Goal: Task Accomplishment & Management: Complete application form

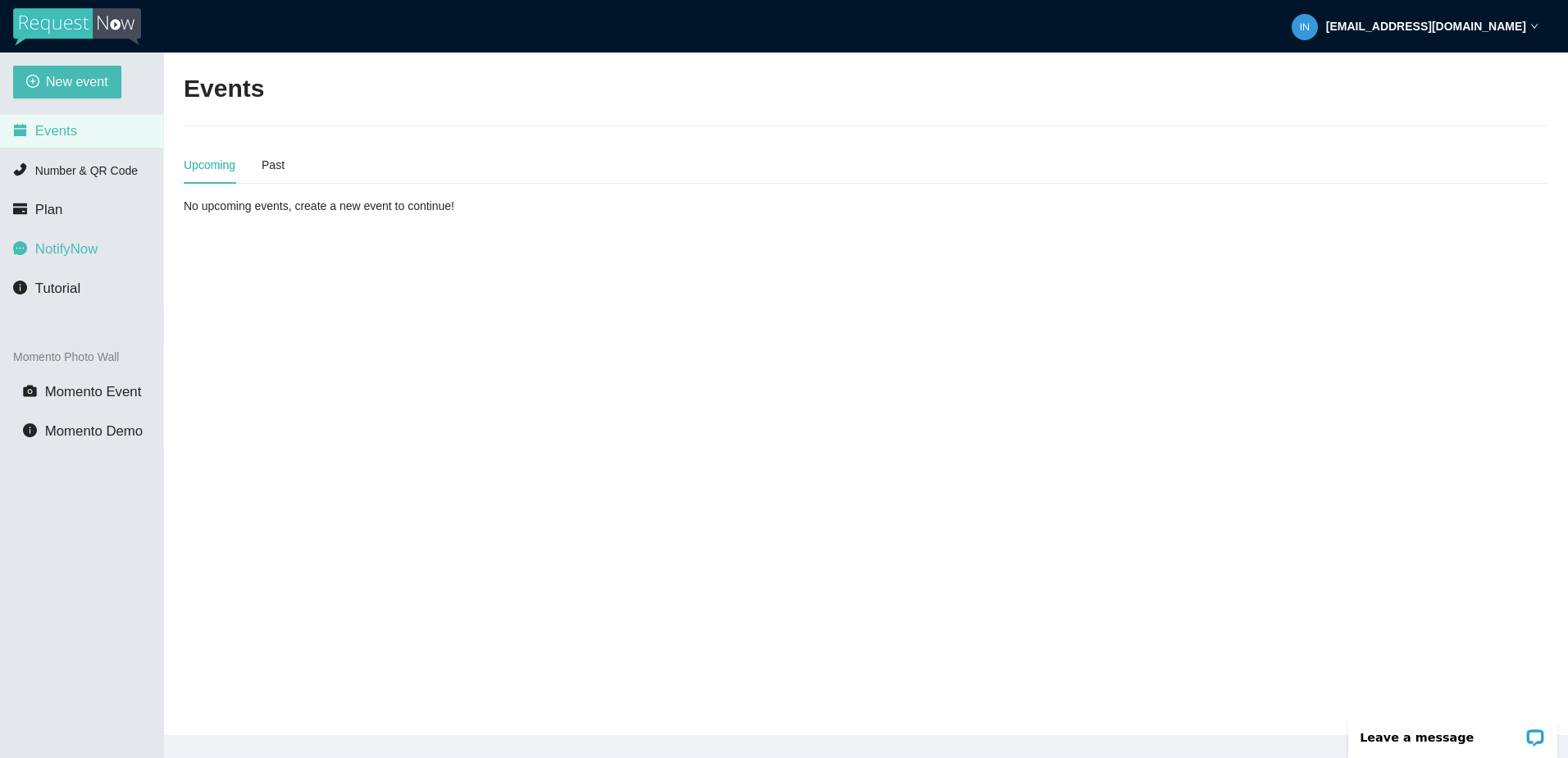
click at [96, 252] on span "NotifyNow" at bounding box center [66, 248] width 62 height 16
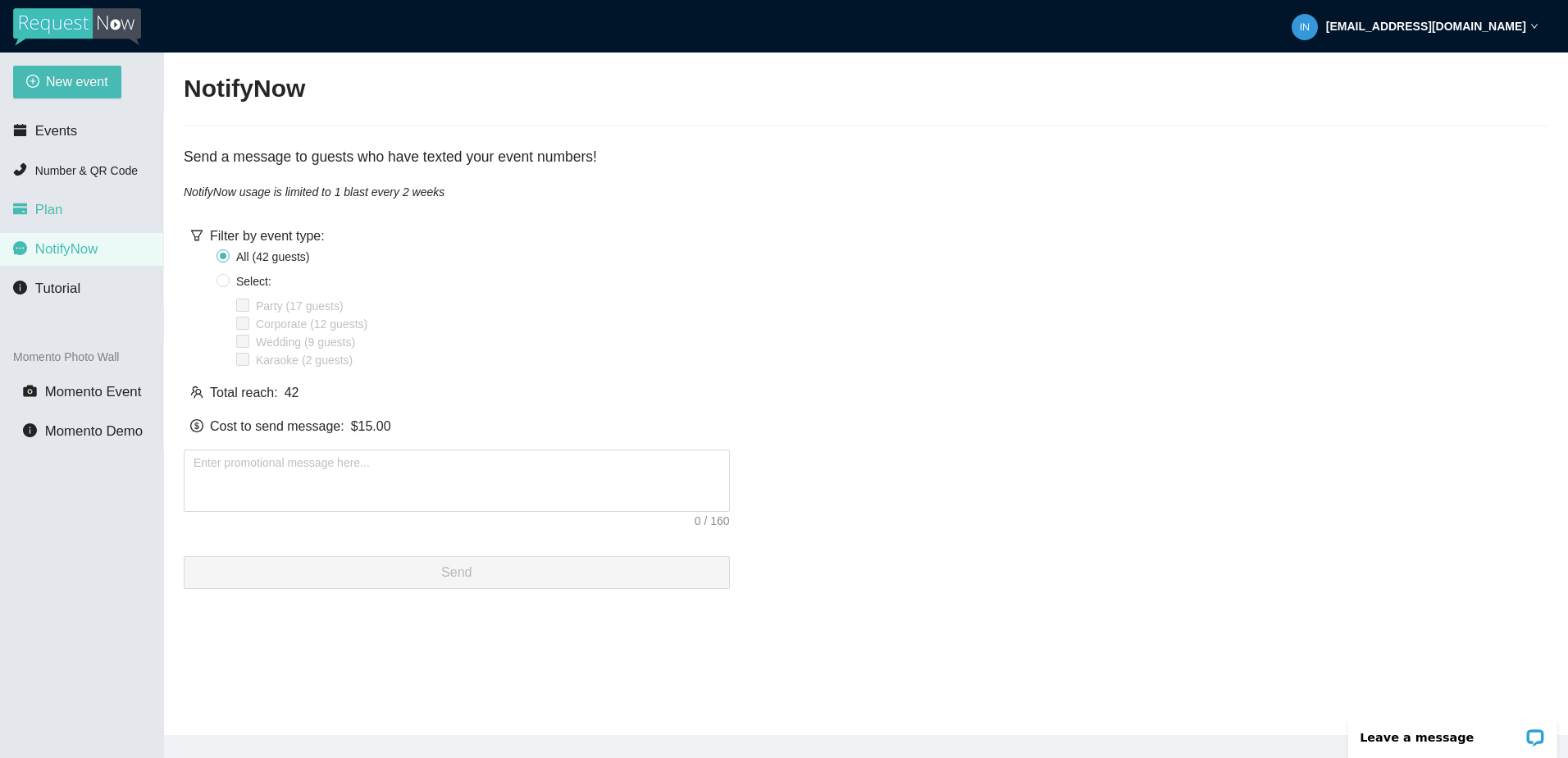
click at [72, 218] on li "Plan" at bounding box center [82, 209] width 164 height 33
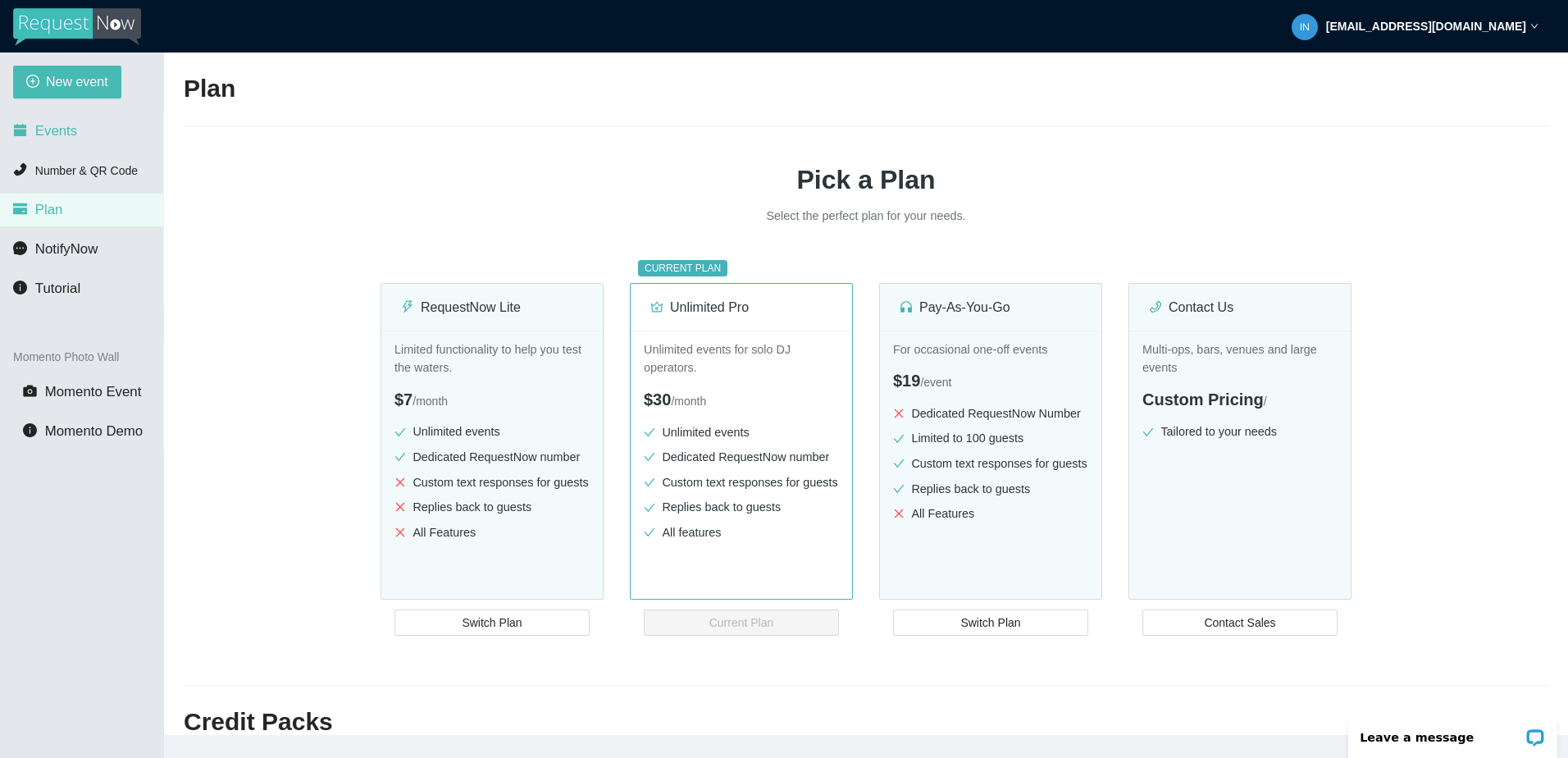
click at [80, 141] on li "Events" at bounding box center [82, 130] width 164 height 33
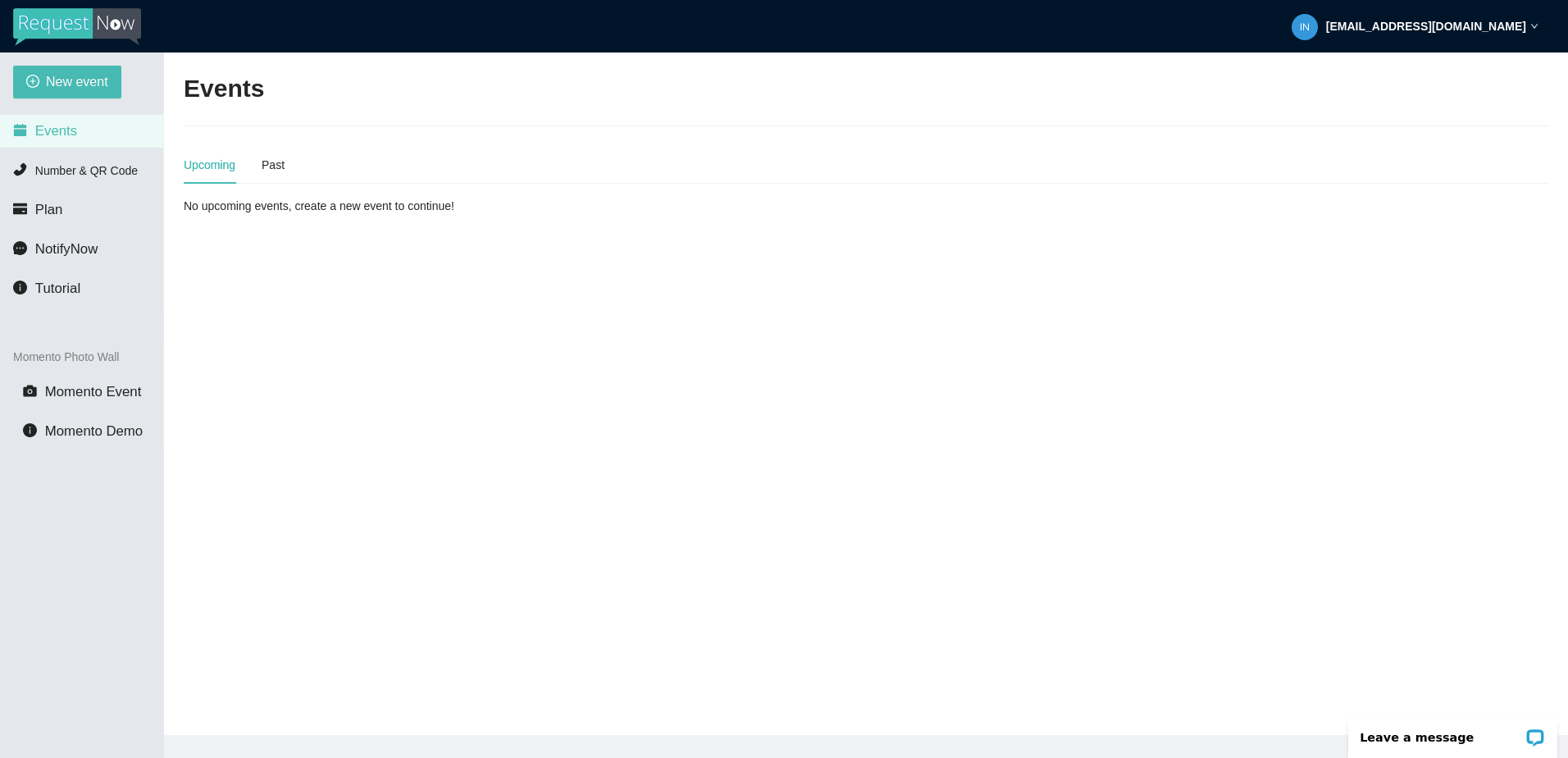
click at [1497, 25] on strong "[EMAIL_ADDRESS][DOMAIN_NAME]" at bounding box center [1425, 26] width 200 height 13
click at [1453, 60] on li "Profile" at bounding box center [1460, 73] width 154 height 26
type textarea "[URL][DOMAIN_NAME]"
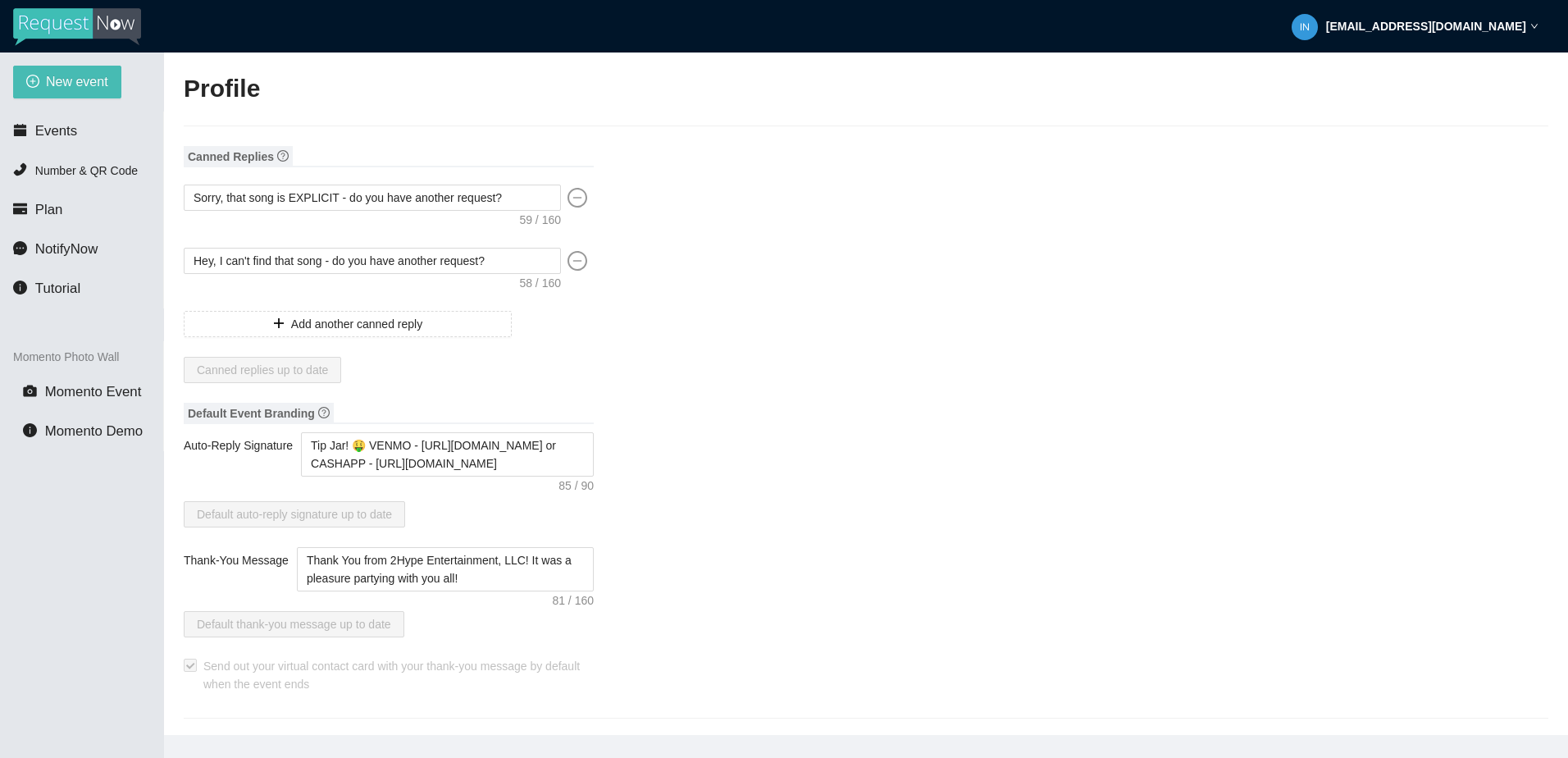
type input "DJ AC"
type input "2Hype Entertainment, LLC"
type input "DJ/Event Specialist"
type input "[PHONE_NUMBER]"
type input "[EMAIL_ADDRESS][DOMAIN_NAME]"
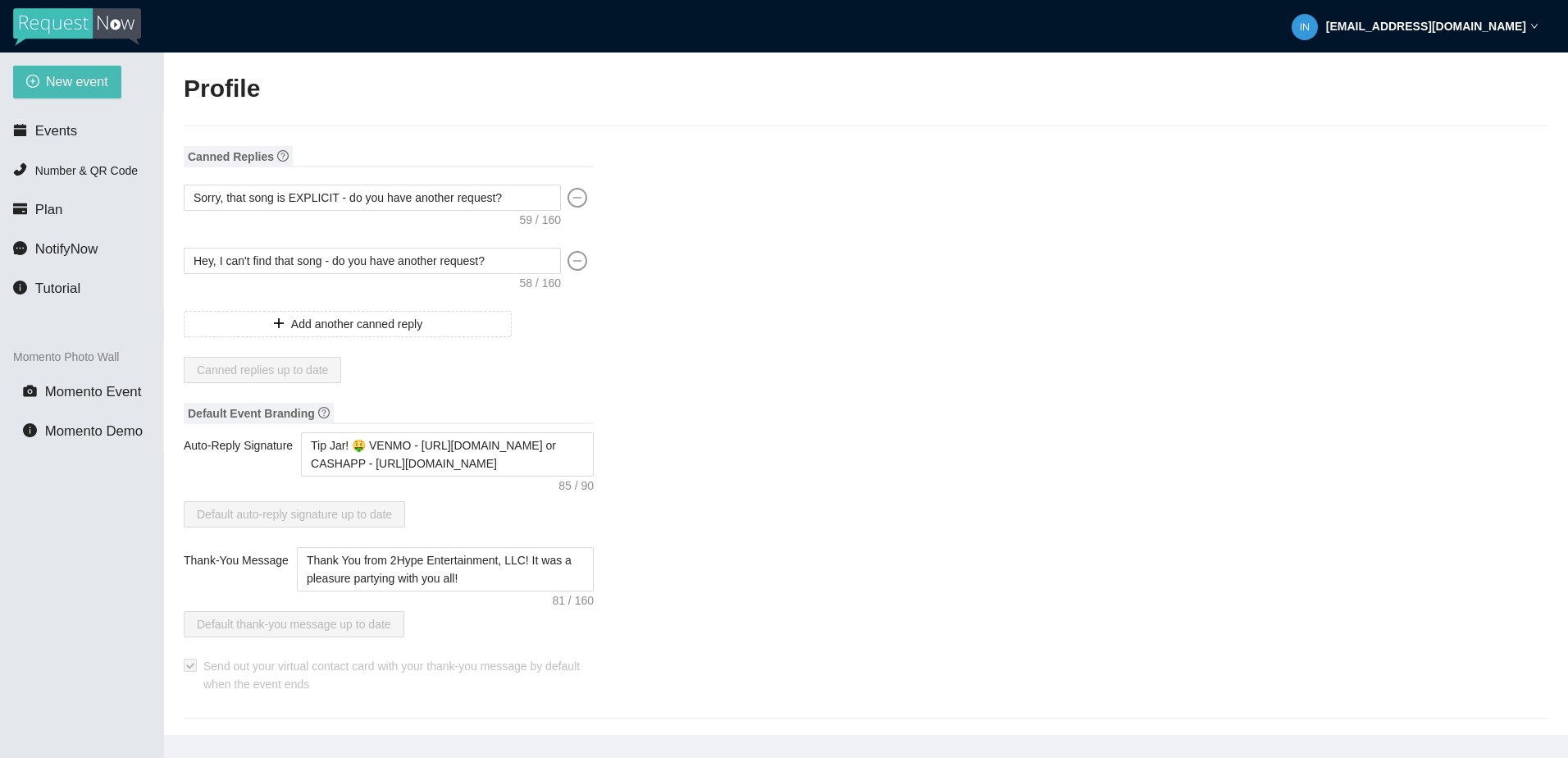
type input "[URL][DOMAIN_NAME]"
click at [85, 85] on span "New event" at bounding box center [76, 82] width 62 height 20
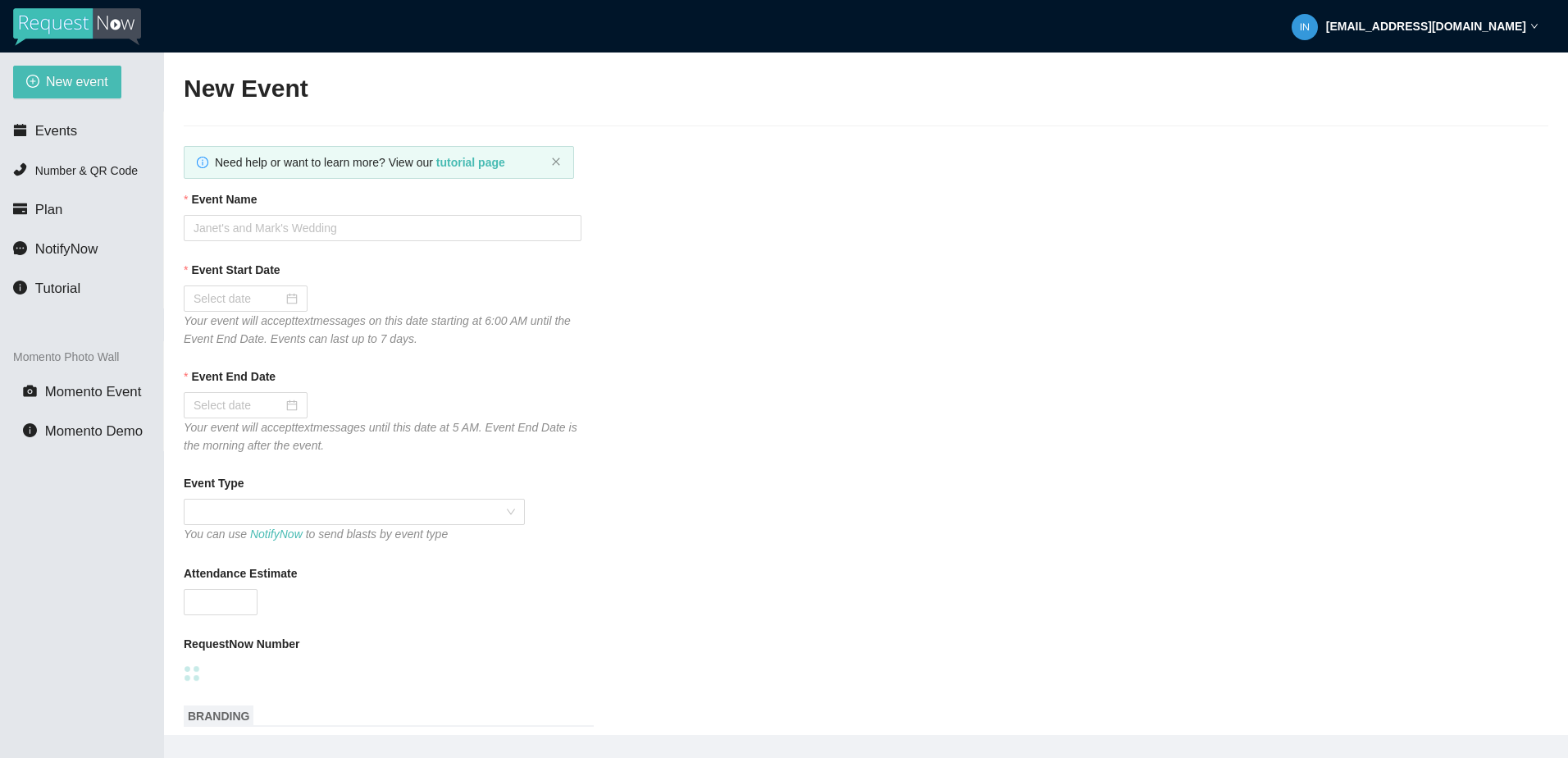
type textarea "[URL][DOMAIN_NAME]"
click at [285, 230] on input "Event Name" at bounding box center [383, 228] width 398 height 26
type input "[PERSON_NAME]"
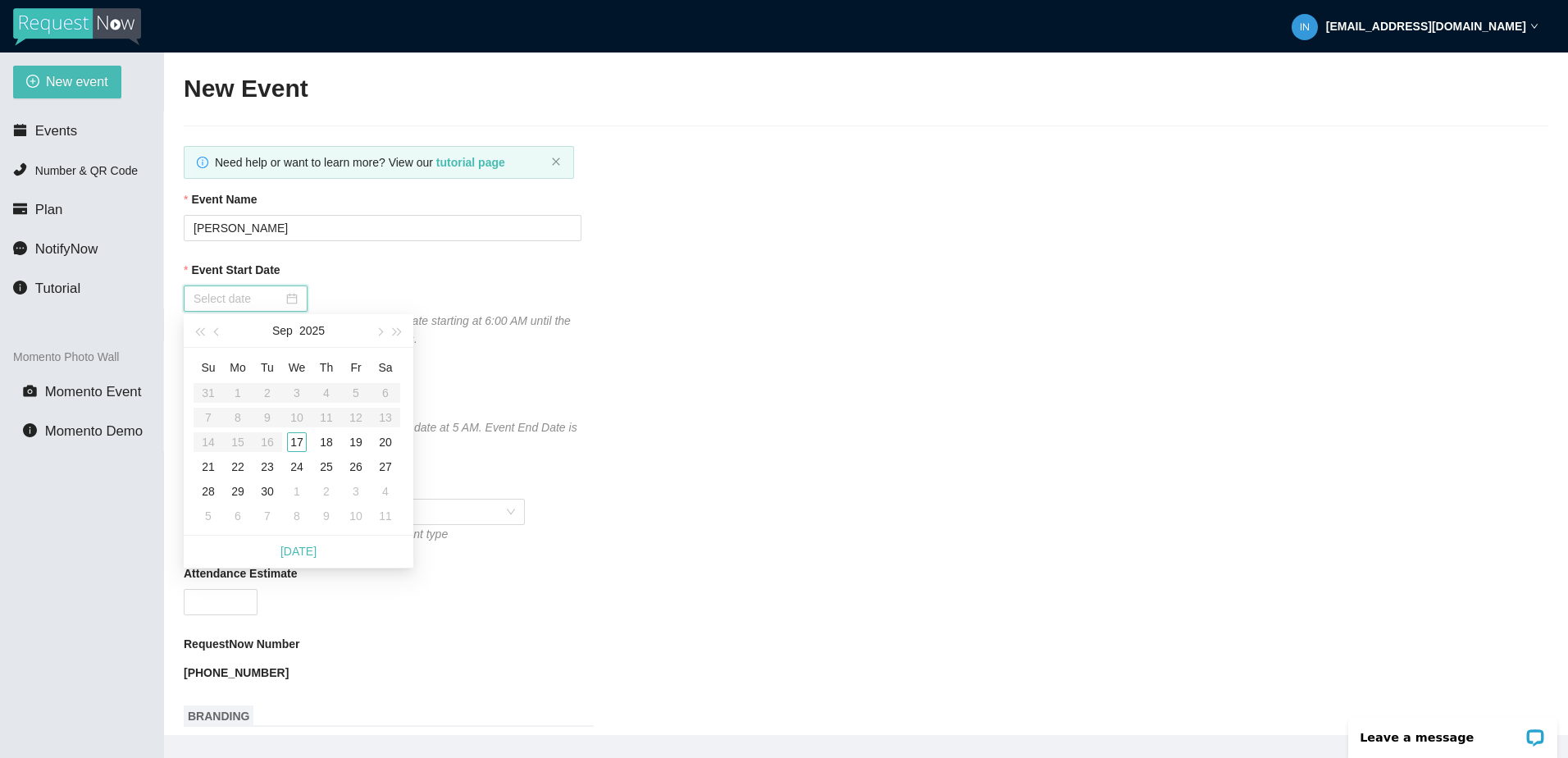
click at [279, 295] on input "Event Start Date" at bounding box center [238, 298] width 89 height 18
type input "[DATE]"
click at [297, 441] on div "17" at bounding box center [296, 442] width 20 height 20
type input "[DATE]"
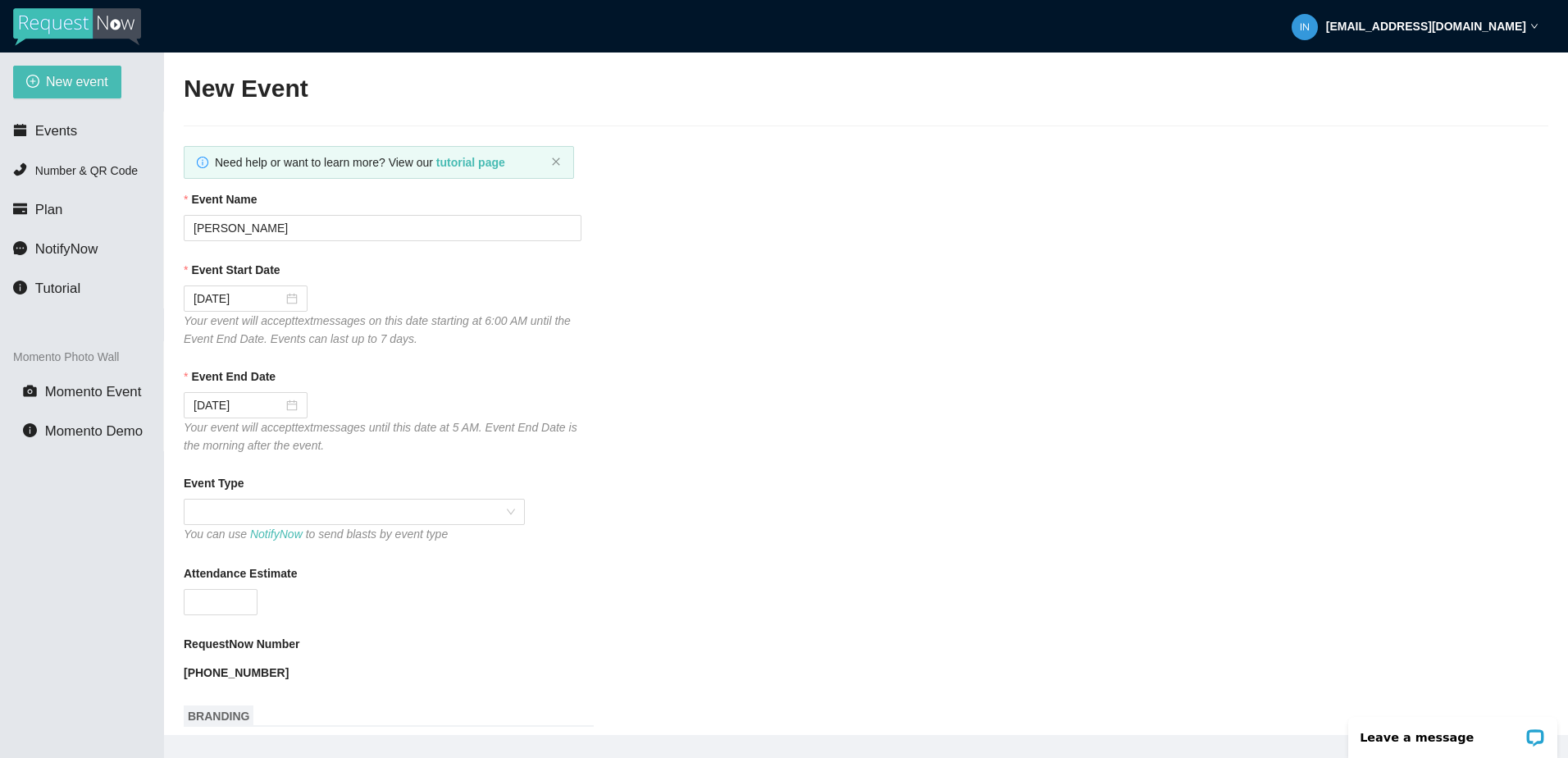
click at [547, 583] on div "Attendance Estimate" at bounding box center [866, 577] width 1364 height 24
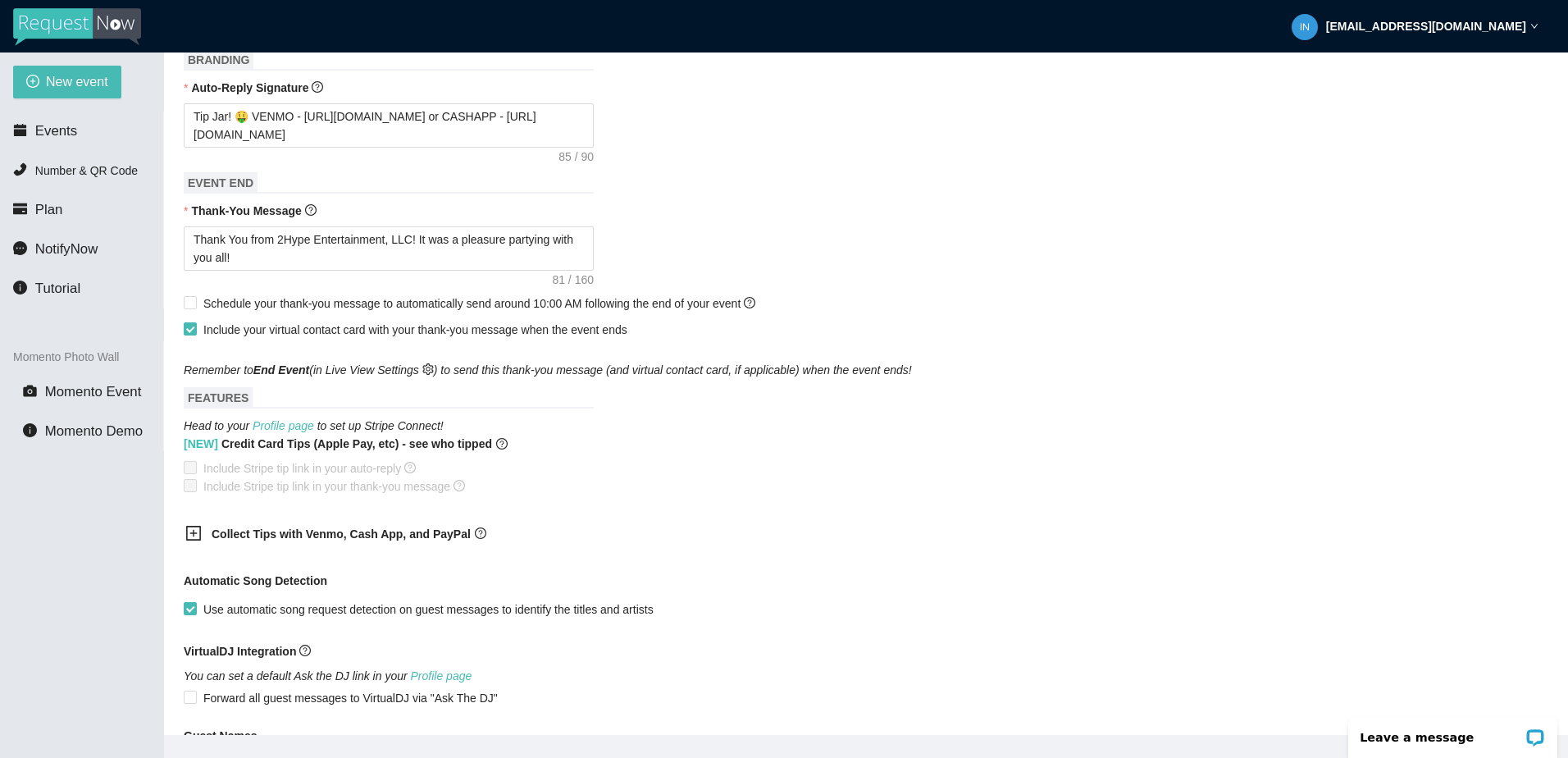
scroll to position [689, 0]
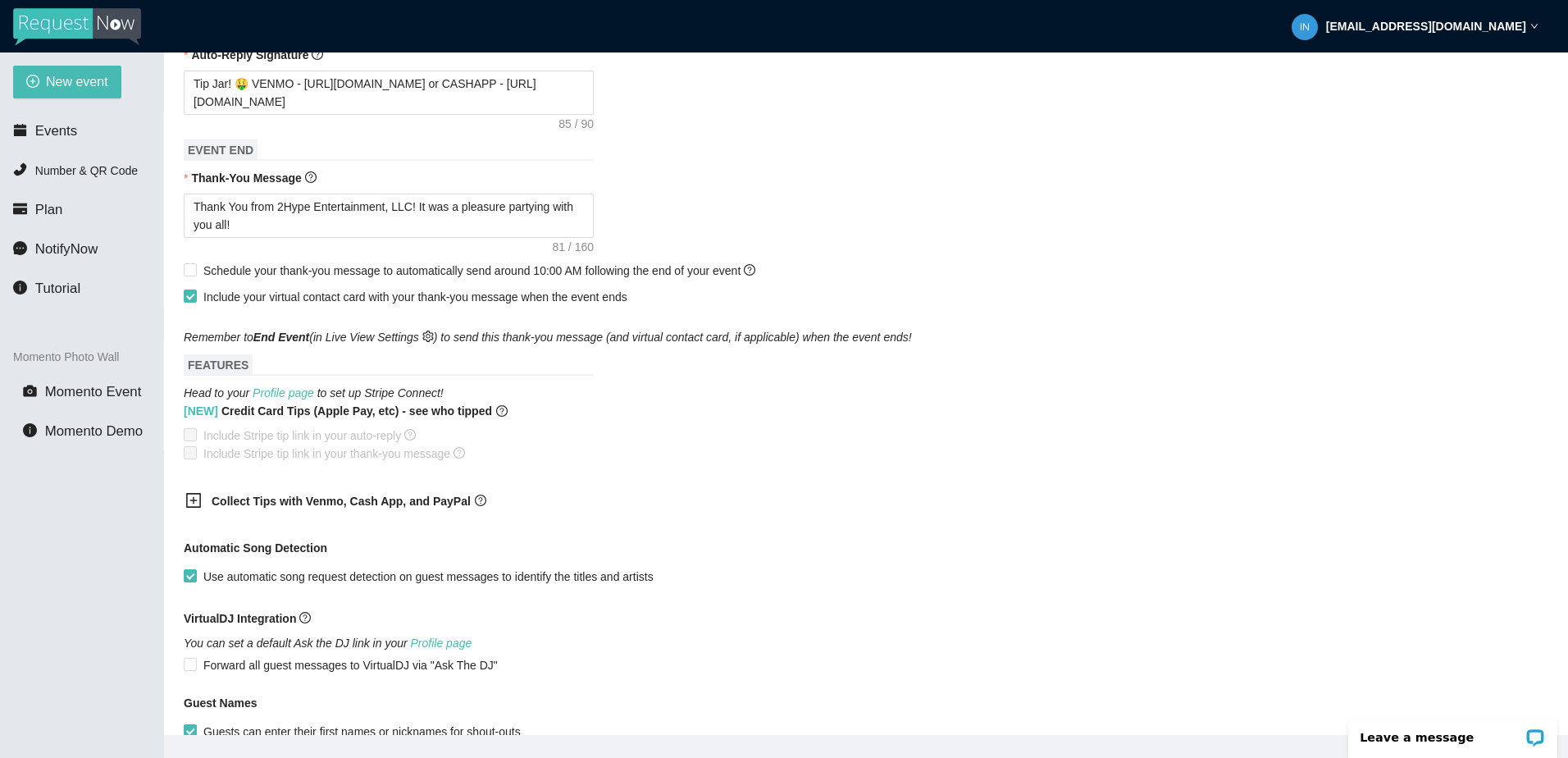
click at [191, 499] on icon "plus-square" at bounding box center [194, 500] width 7 height 7
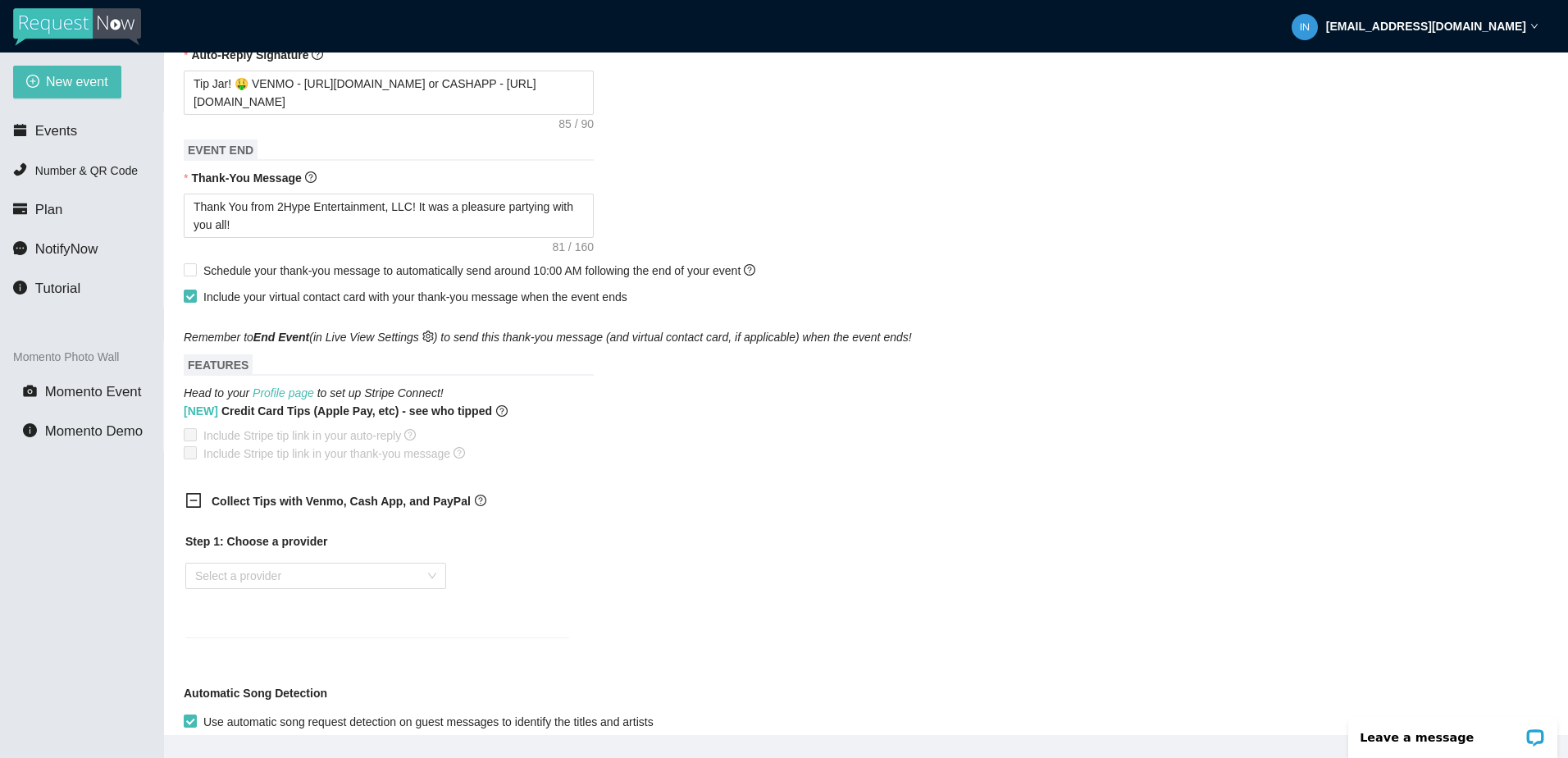
click at [195, 502] on icon "minus-square" at bounding box center [193, 500] width 17 height 17
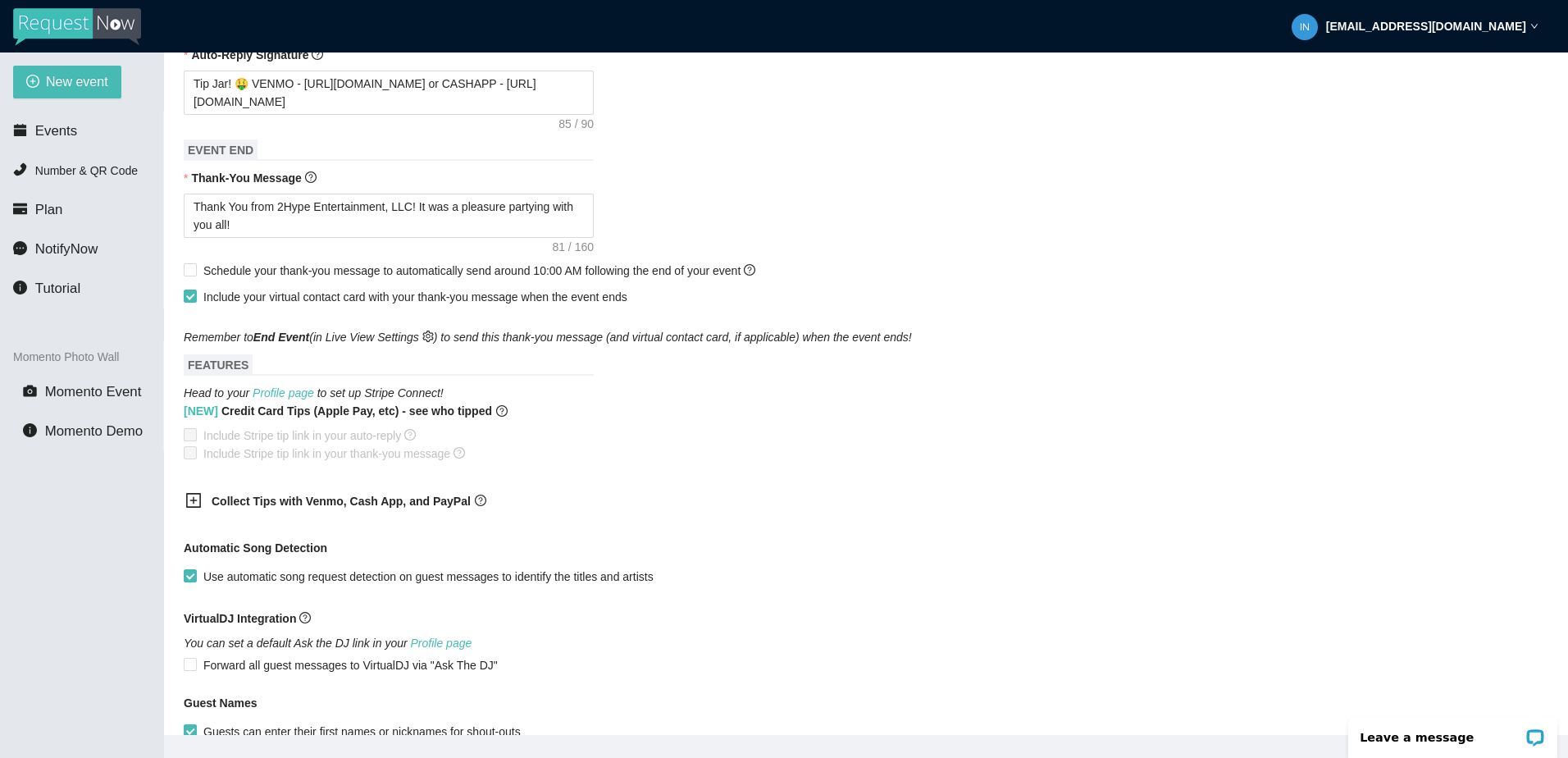
click at [699, 610] on div "VirtualDJ Integration" at bounding box center [866, 621] width 1364 height 24
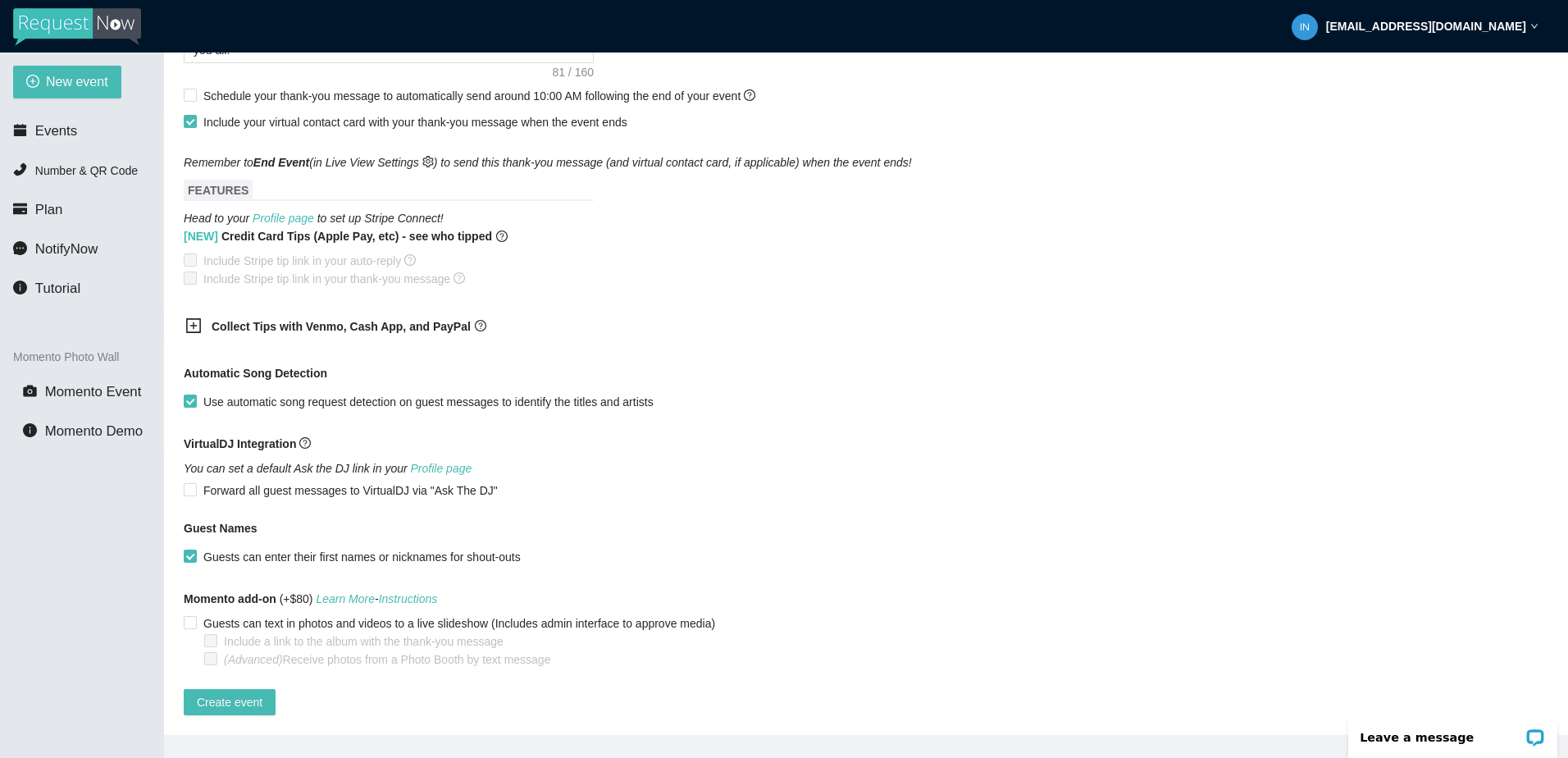
scroll to position [33, 0]
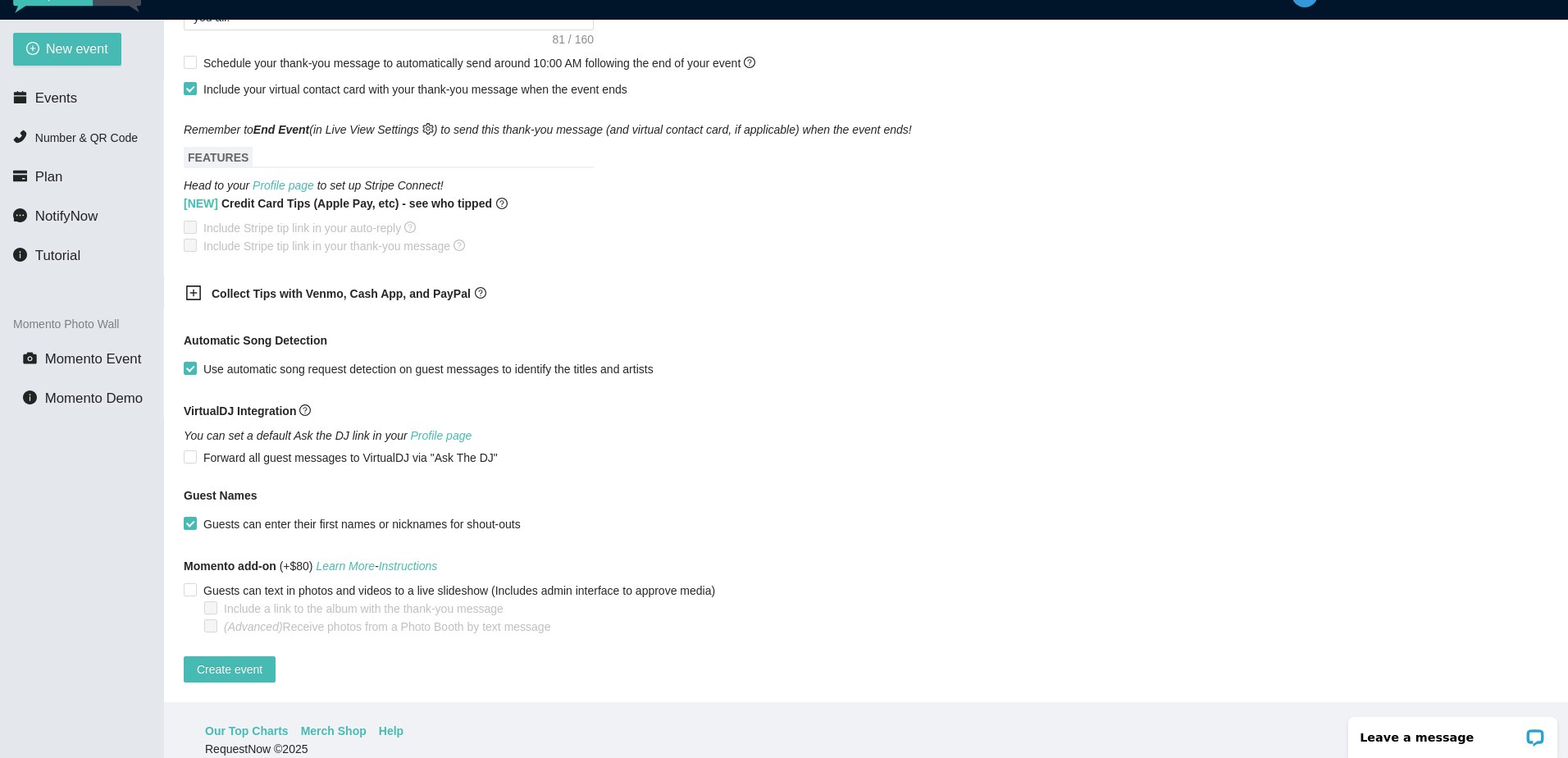
click at [191, 285] on icon "plus-square" at bounding box center [193, 293] width 17 height 17
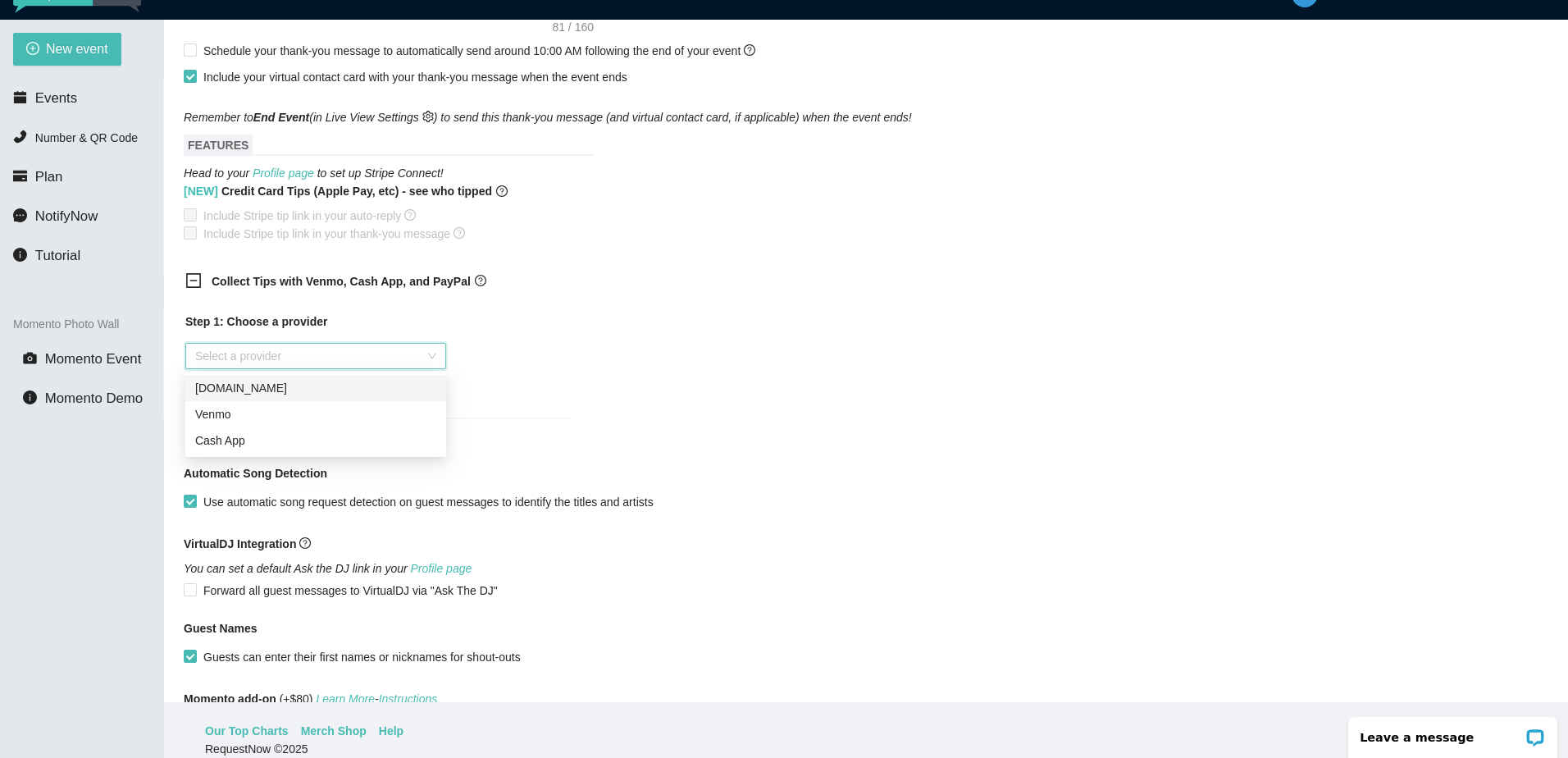
click at [286, 362] on input "search" at bounding box center [310, 356] width 230 height 24
click at [282, 412] on div "Venmo" at bounding box center [315, 414] width 241 height 18
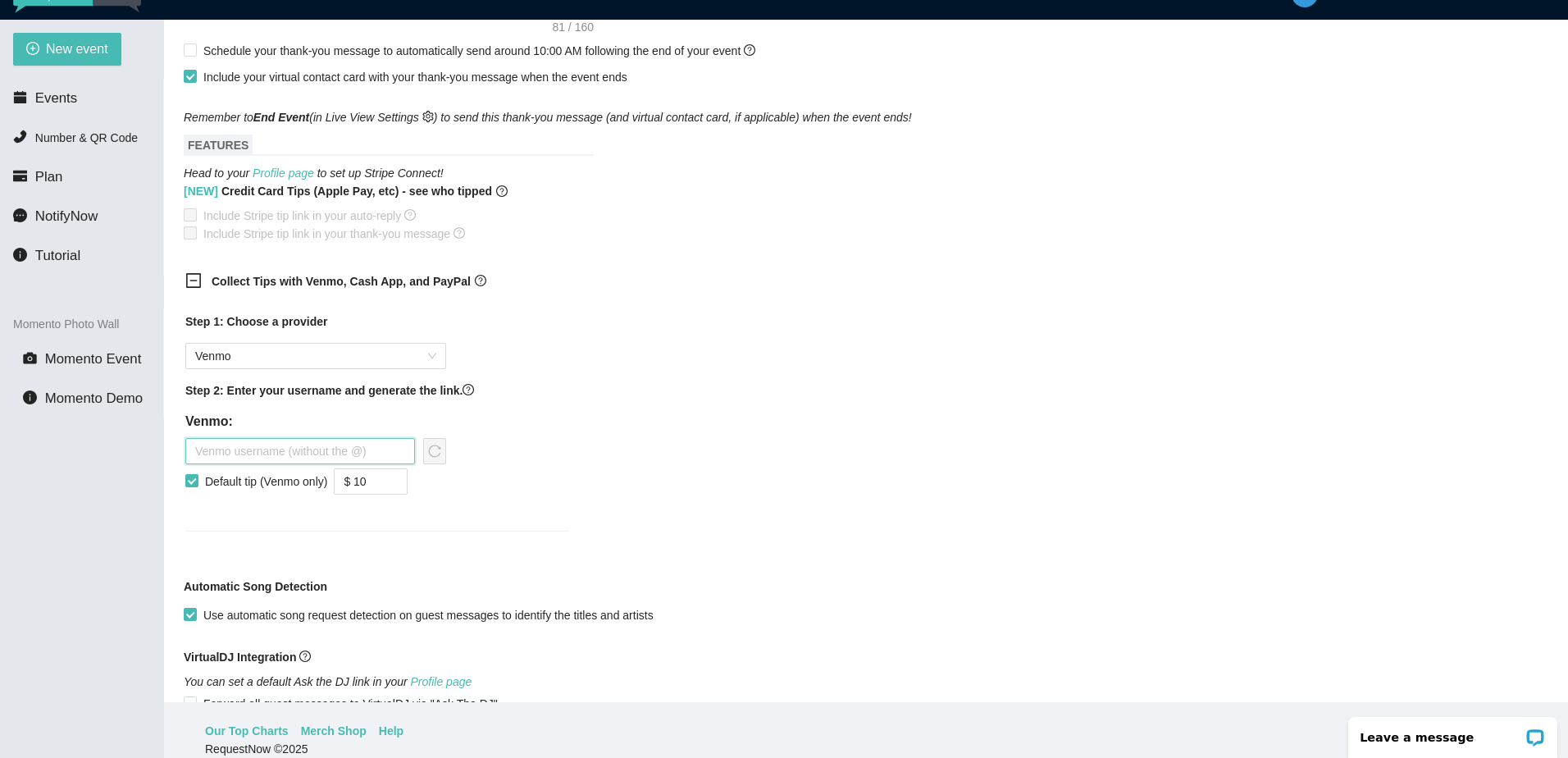
click at [264, 447] on input "text" at bounding box center [299, 451] width 230 height 26
type input "A"
type input "[PERSON_NAME]-2hypeent"
click at [441, 450] on span "reload" at bounding box center [434, 451] width 21 height 13
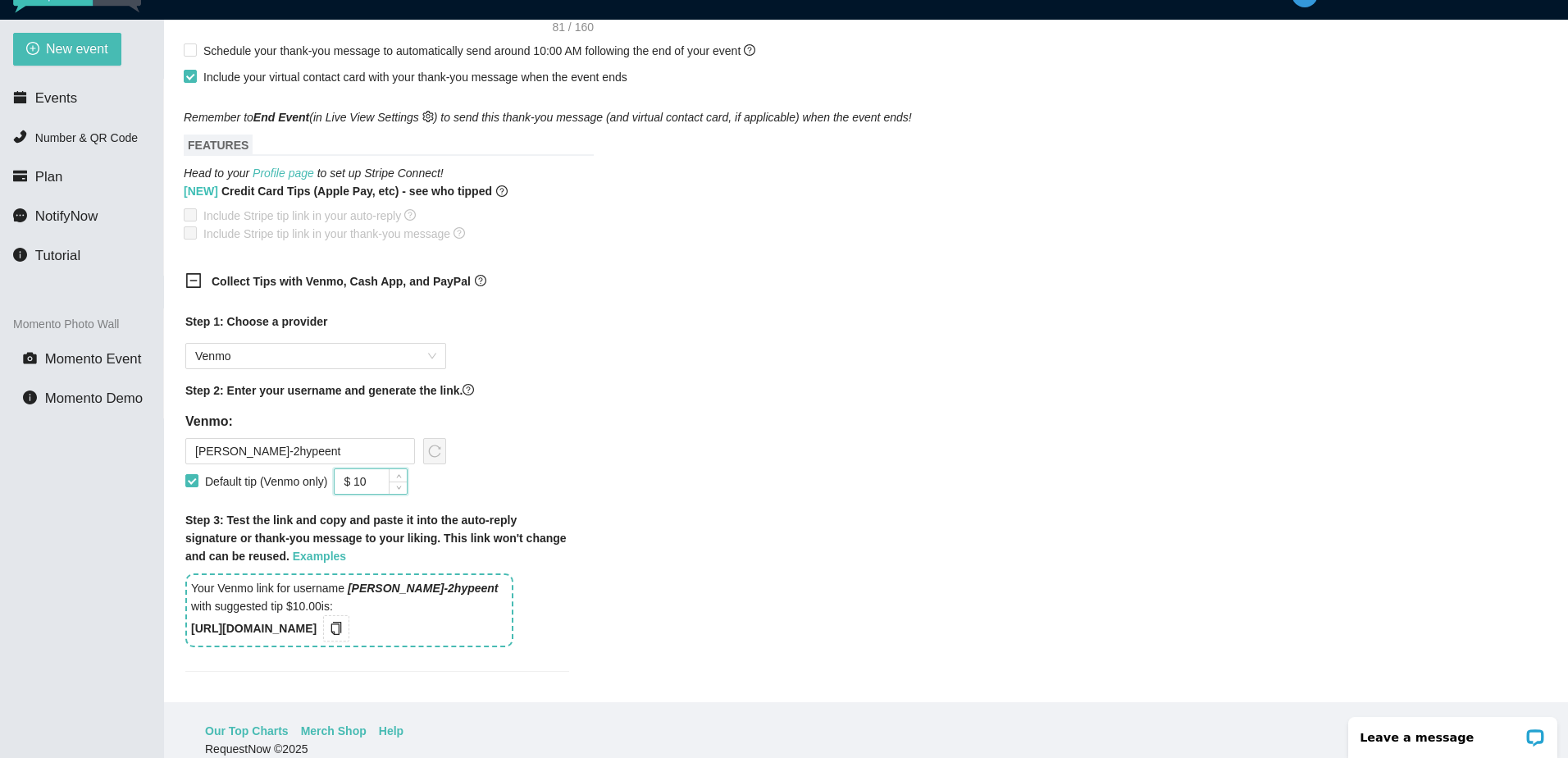
click at [377, 483] on input "$ 10" at bounding box center [371, 482] width 72 height 24
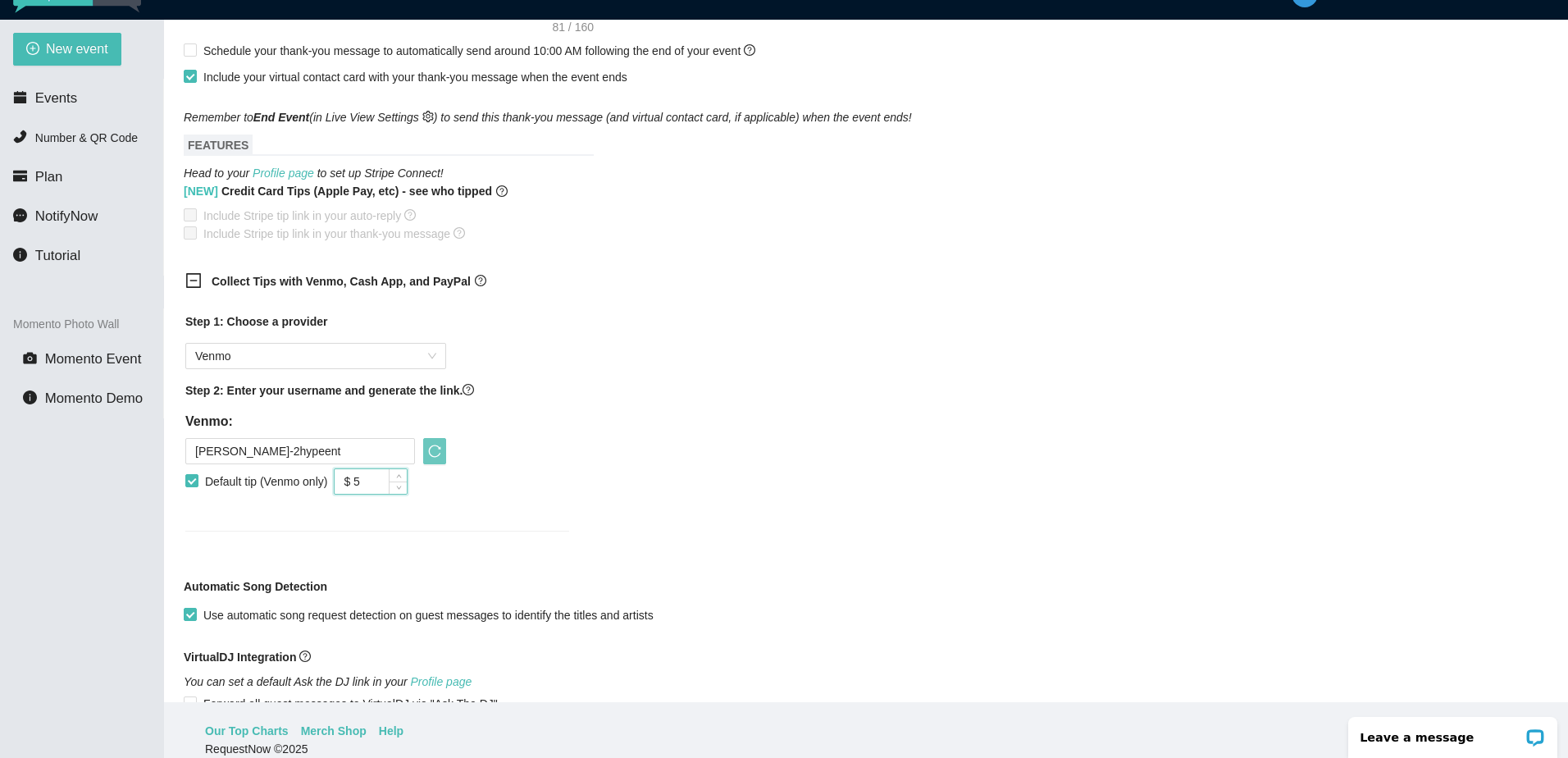
type input "$ 5"
click at [439, 452] on icon "reload" at bounding box center [434, 451] width 13 height 13
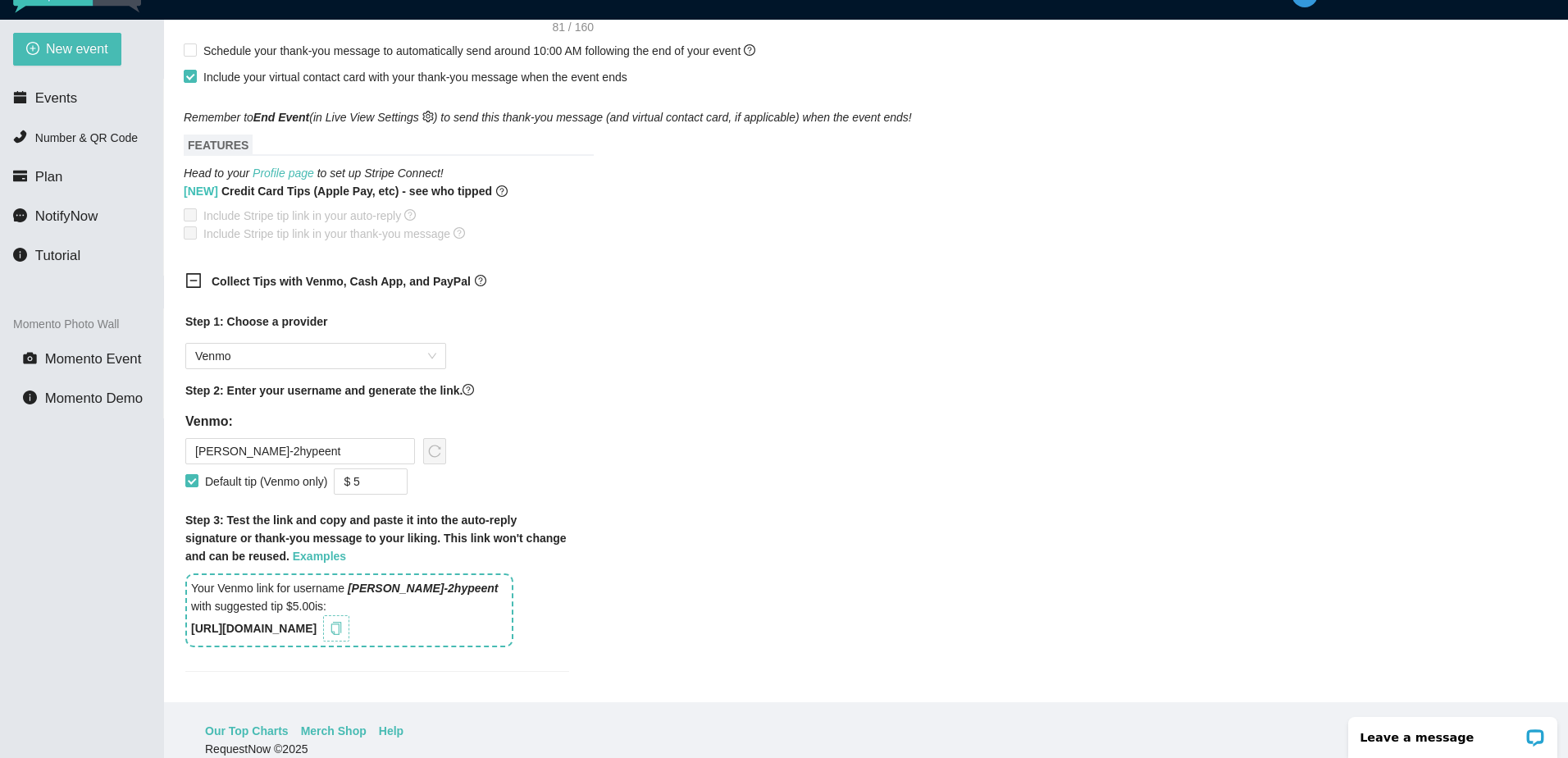
click at [343, 630] on icon "copy" at bounding box center [336, 629] width 13 height 13
click at [982, 269] on div "Collect Tips with Venmo, Cash App, and PayPal Step 1: Choose a provider Venmo S…" at bounding box center [866, 482] width 1364 height 439
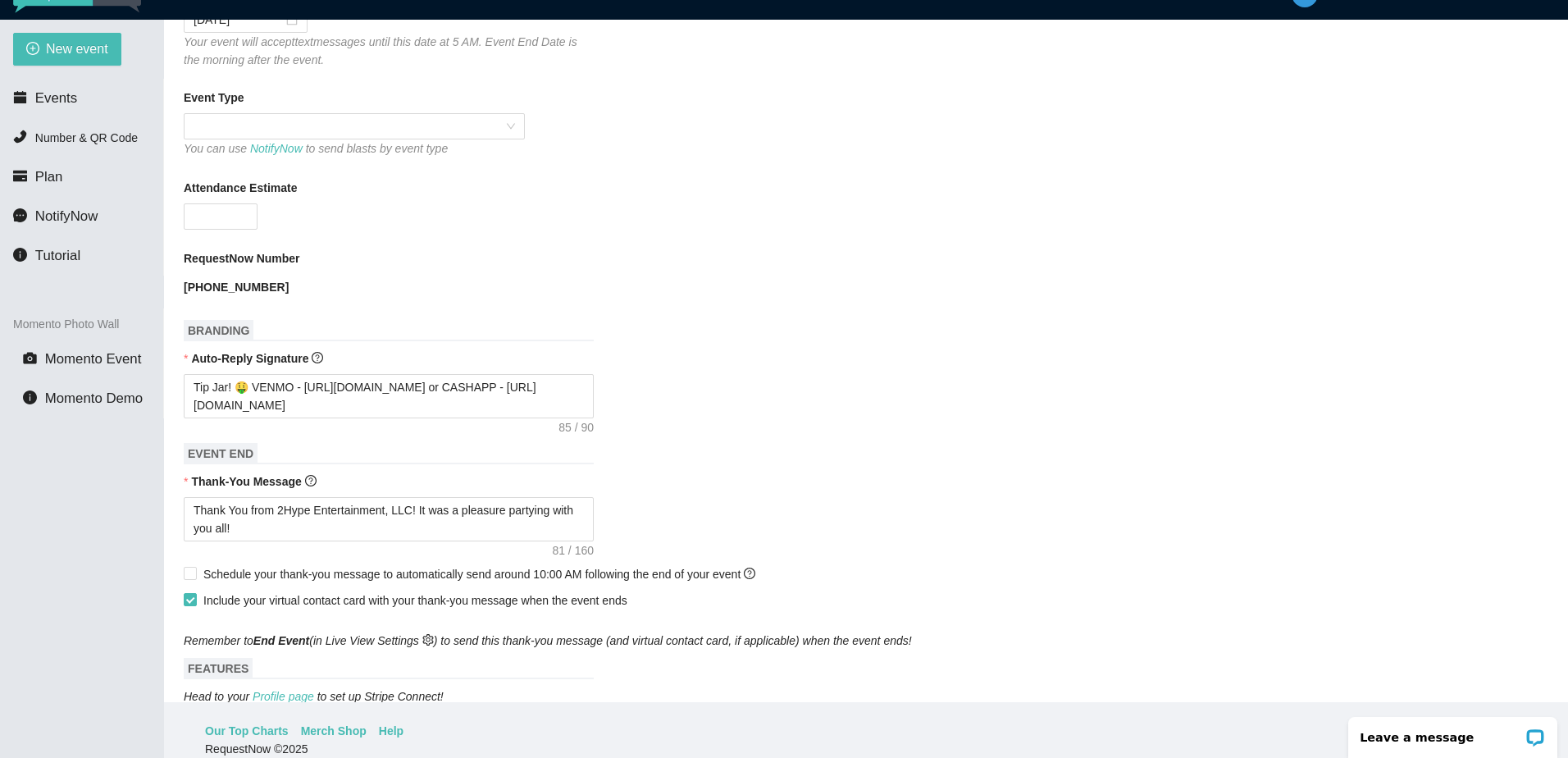
scroll to position [352, 0]
drag, startPoint x: 444, startPoint y: 386, endPoint x: 306, endPoint y: 379, distance: 138.2
click at [306, 379] on textarea "Tip Jar! 🤑 VENMO - [URL][DOMAIN_NAME] or CASHAPP - [URL][DOMAIN_NAME]" at bounding box center [389, 398] width 410 height 45
click at [1129, 459] on form "Event Name [PERSON_NAME] Event Start Date [DATE] Your event will accept text me…" at bounding box center [866, 700] width 1364 height 1788
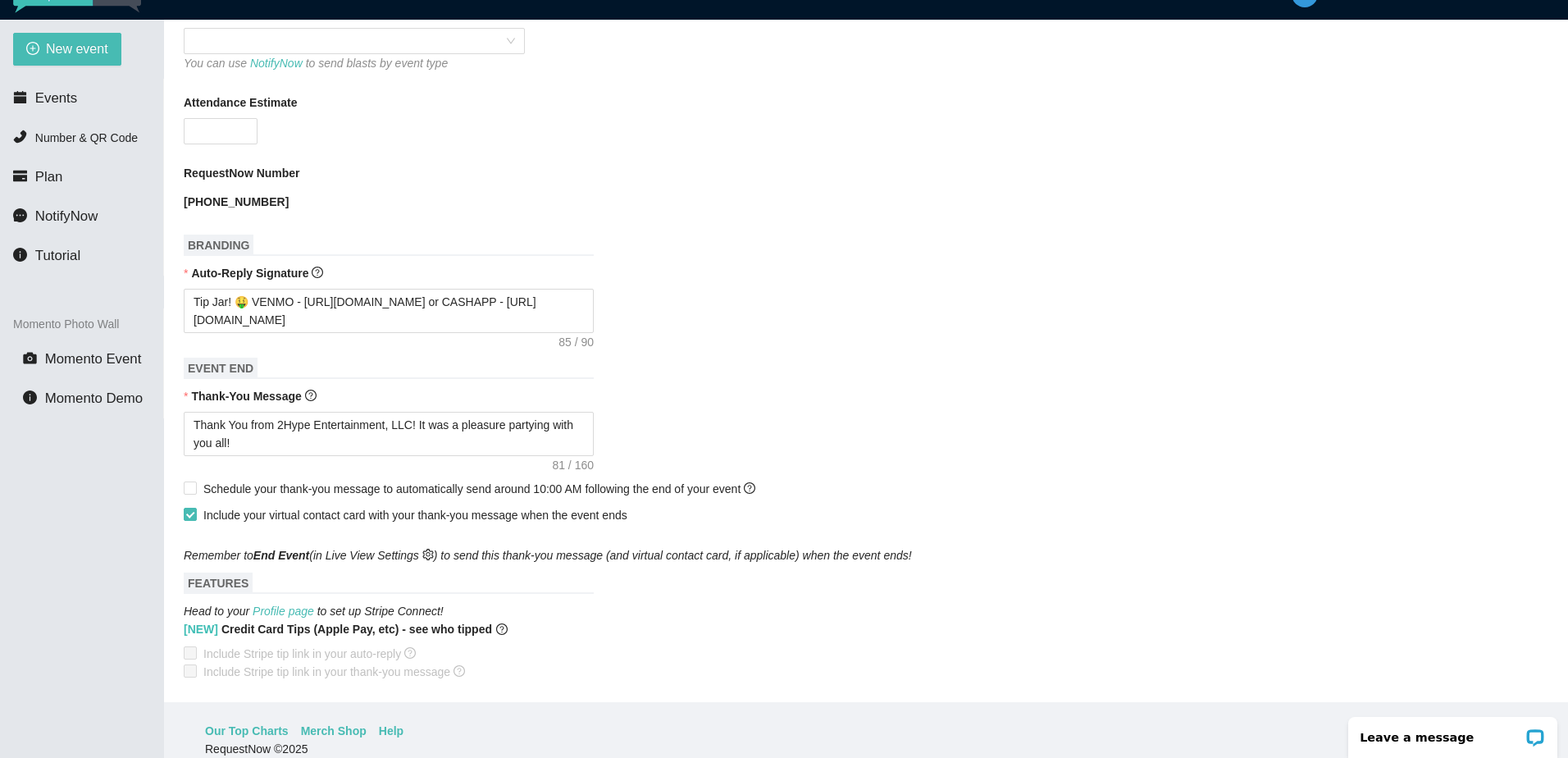
scroll to position [515, 0]
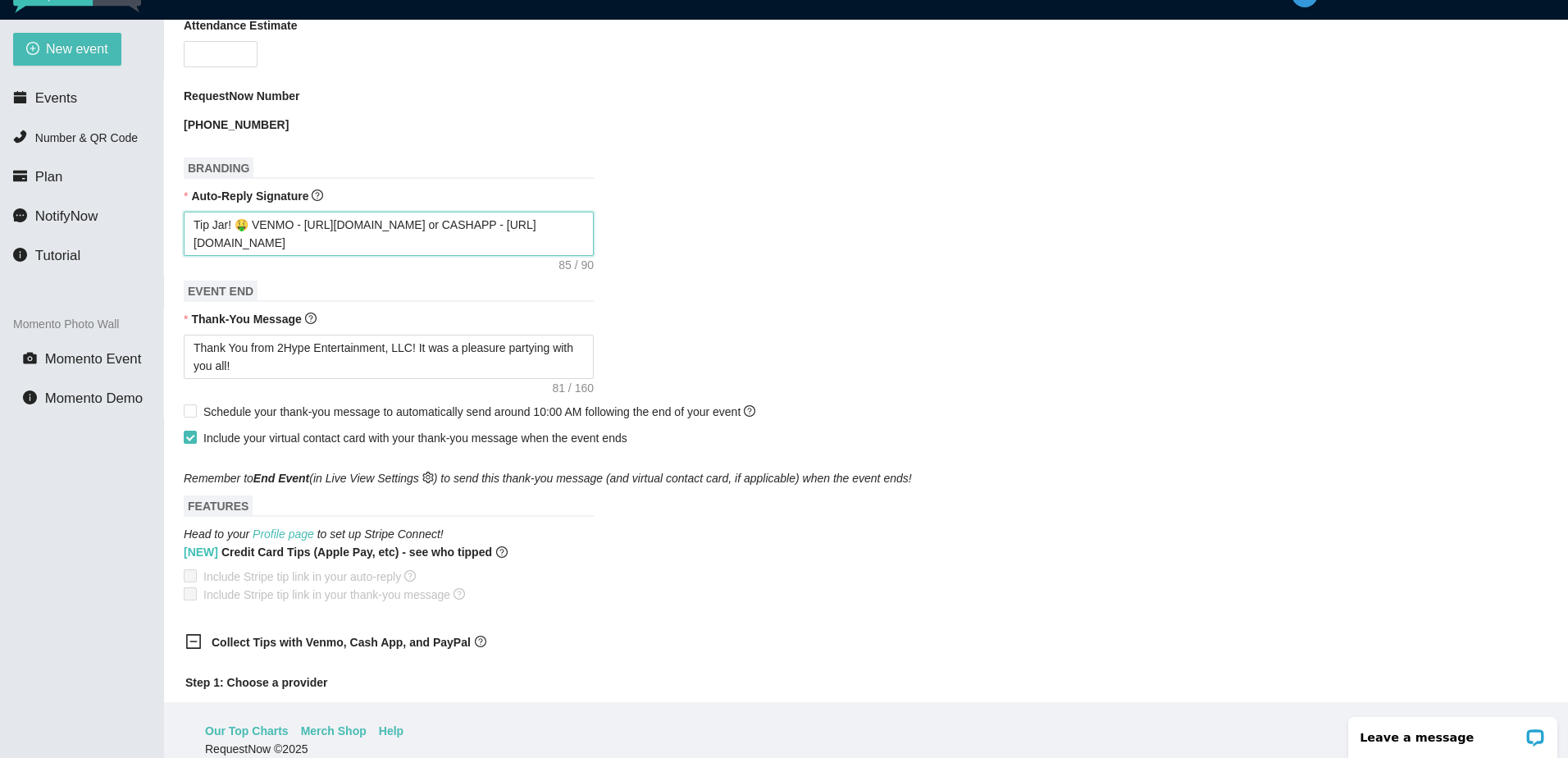
drag, startPoint x: 446, startPoint y: 223, endPoint x: 303, endPoint y: 231, distance: 143.2
click at [303, 231] on textarea "Tip Jar! 🤑 VENMO - [URL][DOMAIN_NAME] or CASHAPP - [URL][DOMAIN_NAME]" at bounding box center [389, 234] width 410 height 45
paste textarea "[DOMAIN_NAME][URL]"
type textarea "Tip Jar! 🤑 VENMO - [URL][DOMAIN_NAME] or CASHAPP - [URL][DOMAIN_NAME]"
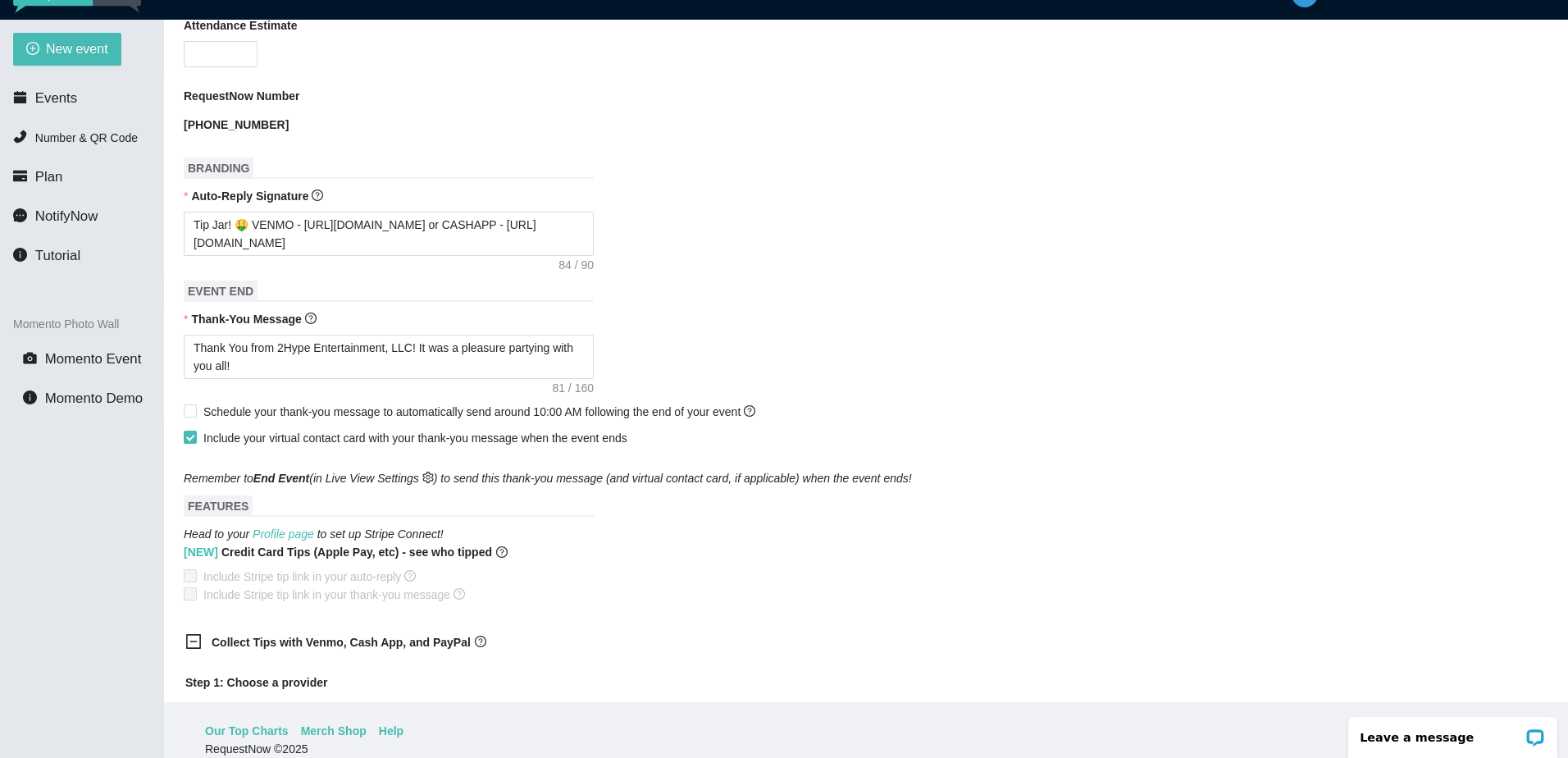
click at [1055, 536] on form "Event Name [PERSON_NAME] Event Start Date [DATE] Your event will accept text me…" at bounding box center [866, 536] width 1364 height 1788
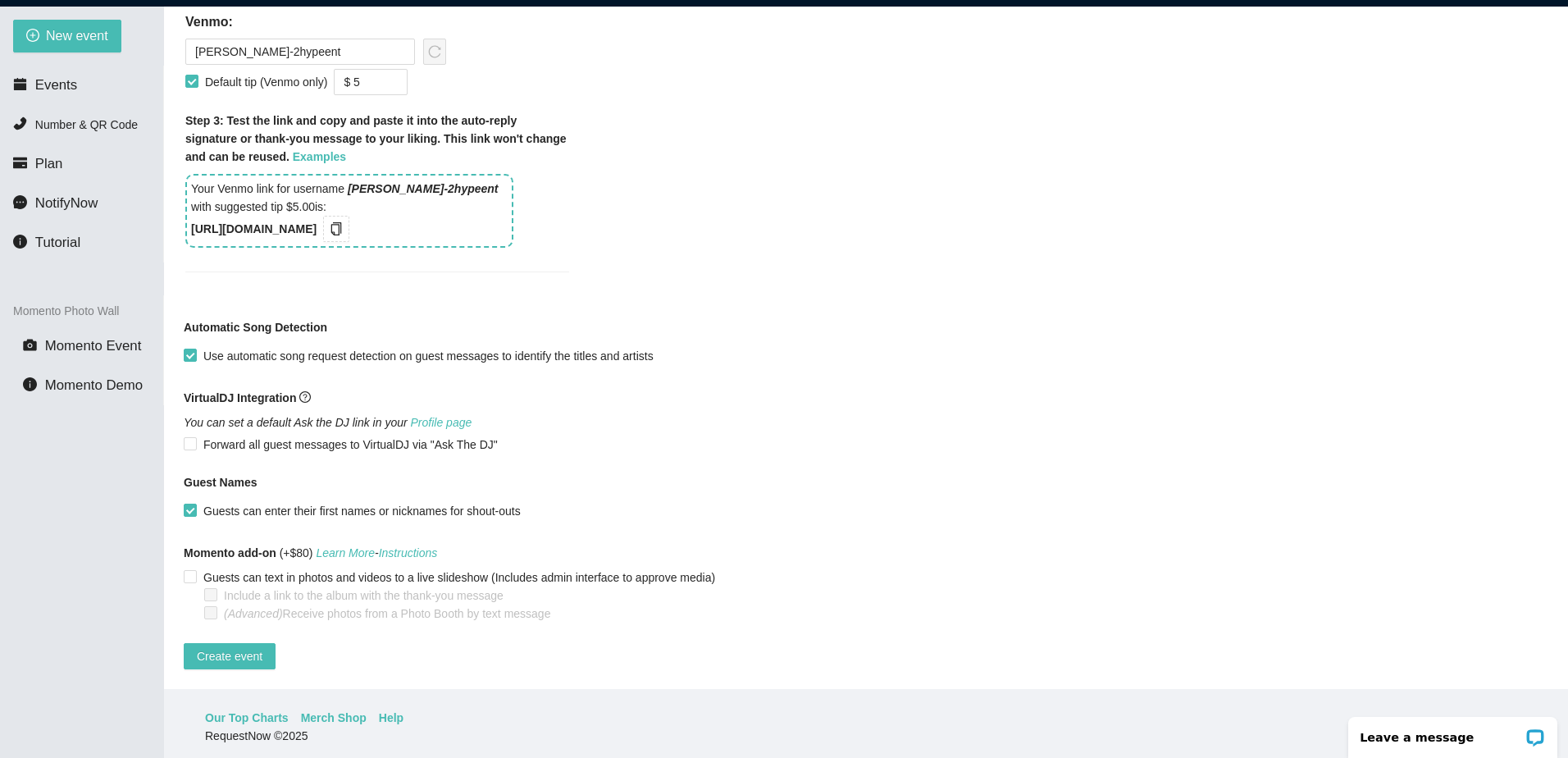
scroll to position [1275, 0]
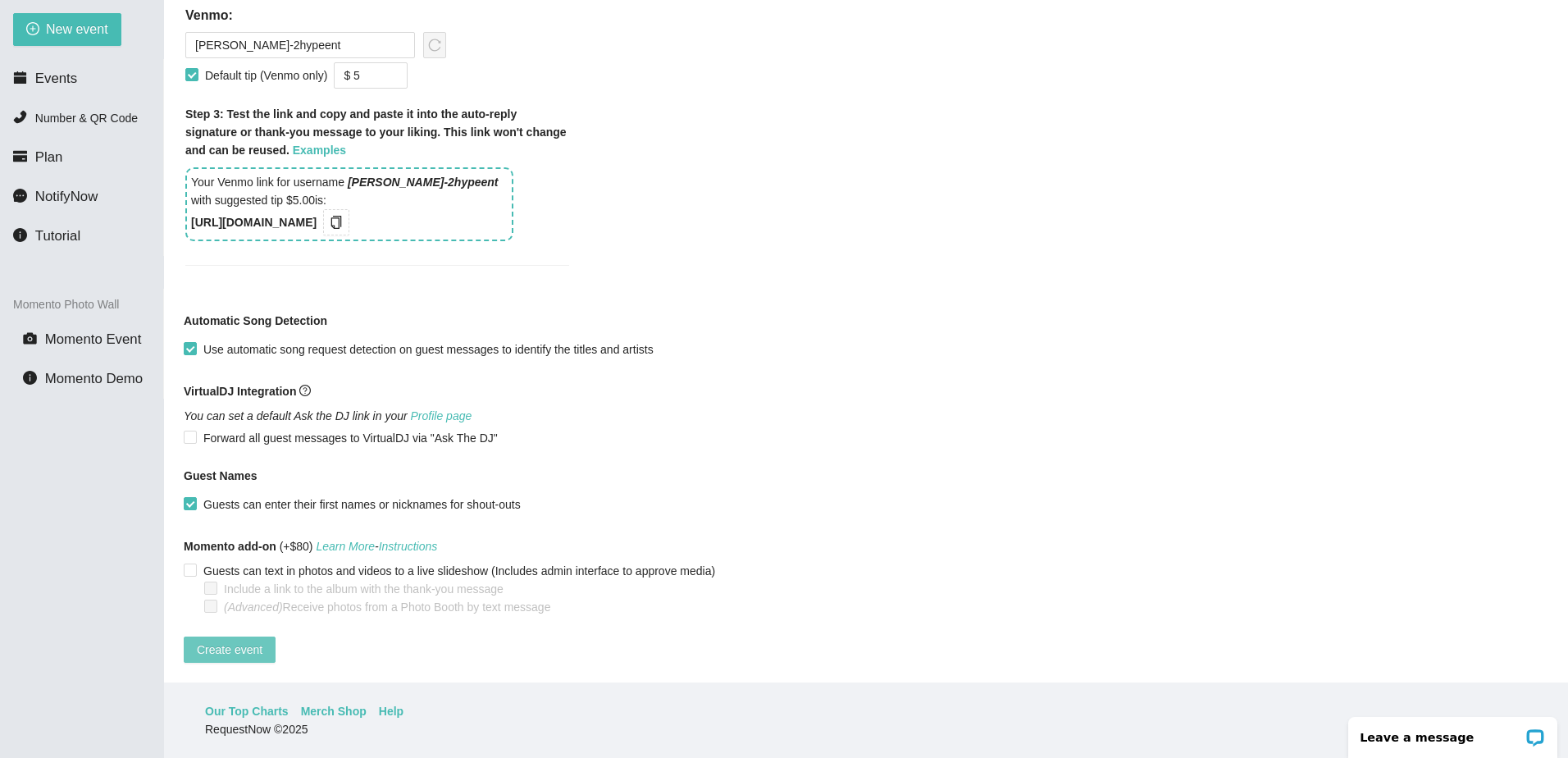
click at [231, 641] on span "Create event" at bounding box center [230, 649] width 66 height 18
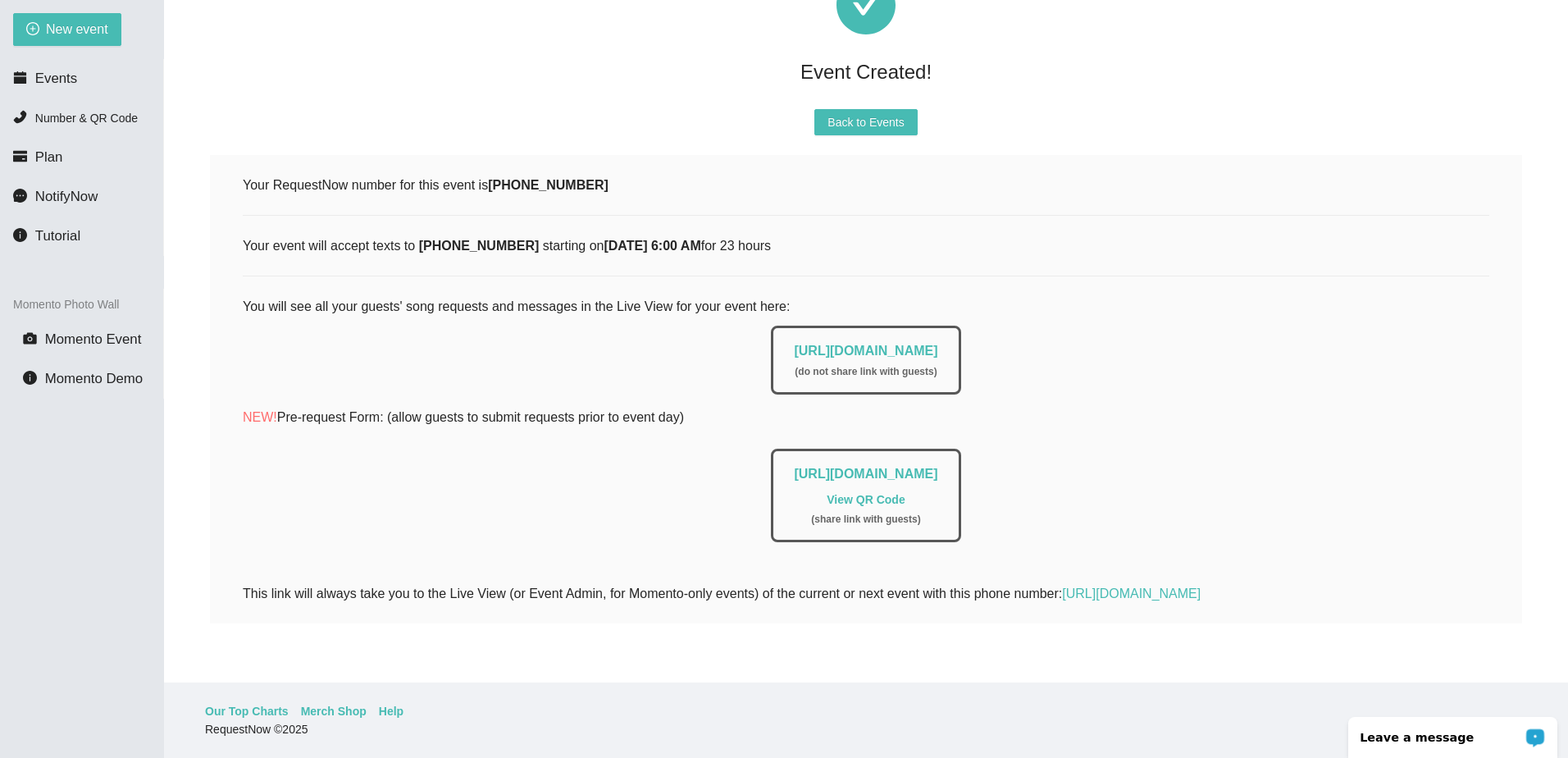
click at [1430, 738] on p "Leave a message" at bounding box center [1441, 738] width 163 height 13
click at [931, 344] on link "[URL][DOMAIN_NAME]" at bounding box center [865, 351] width 143 height 14
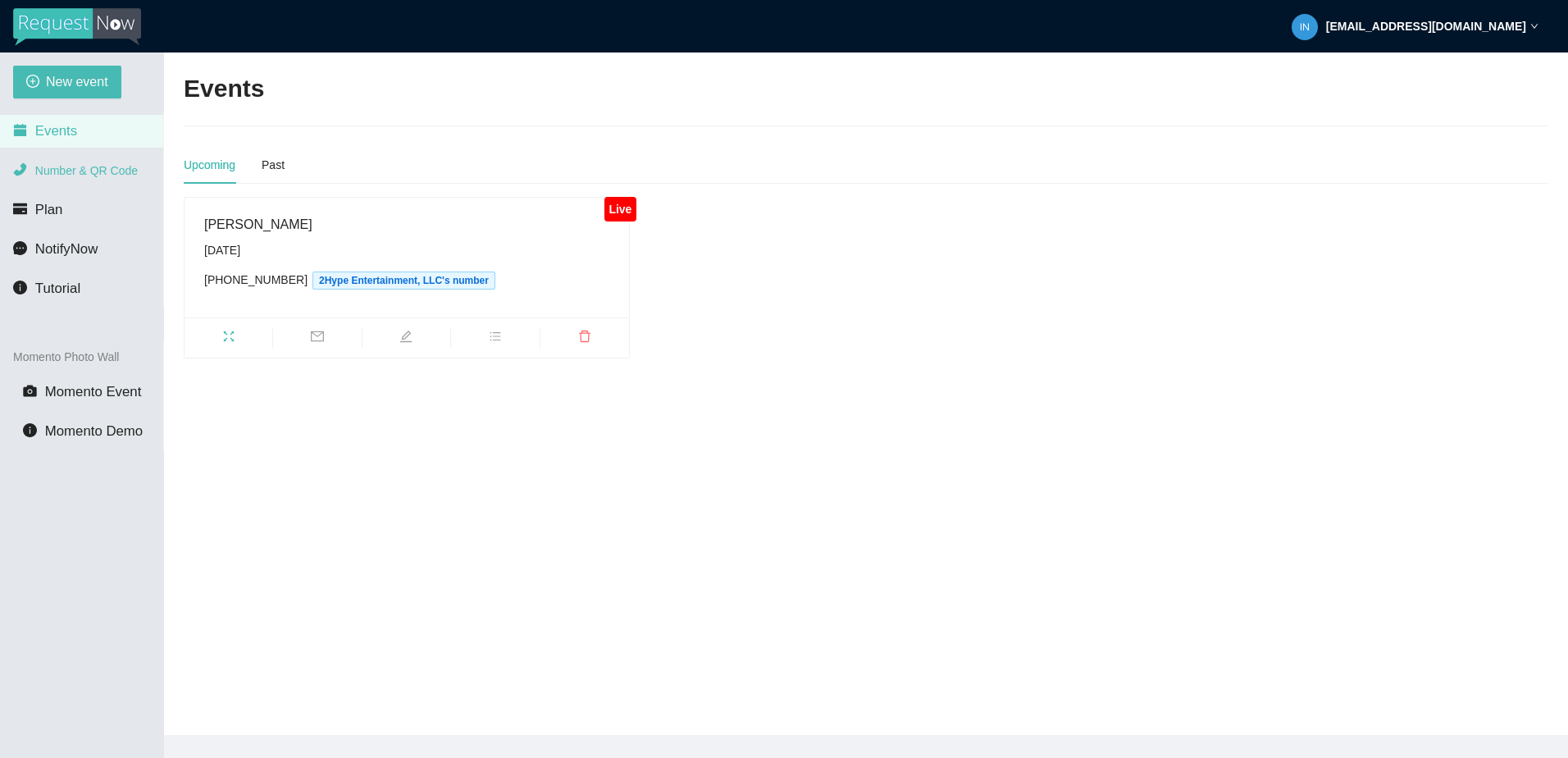
click at [72, 179] on li "Number & QR Code" at bounding box center [82, 170] width 164 height 33
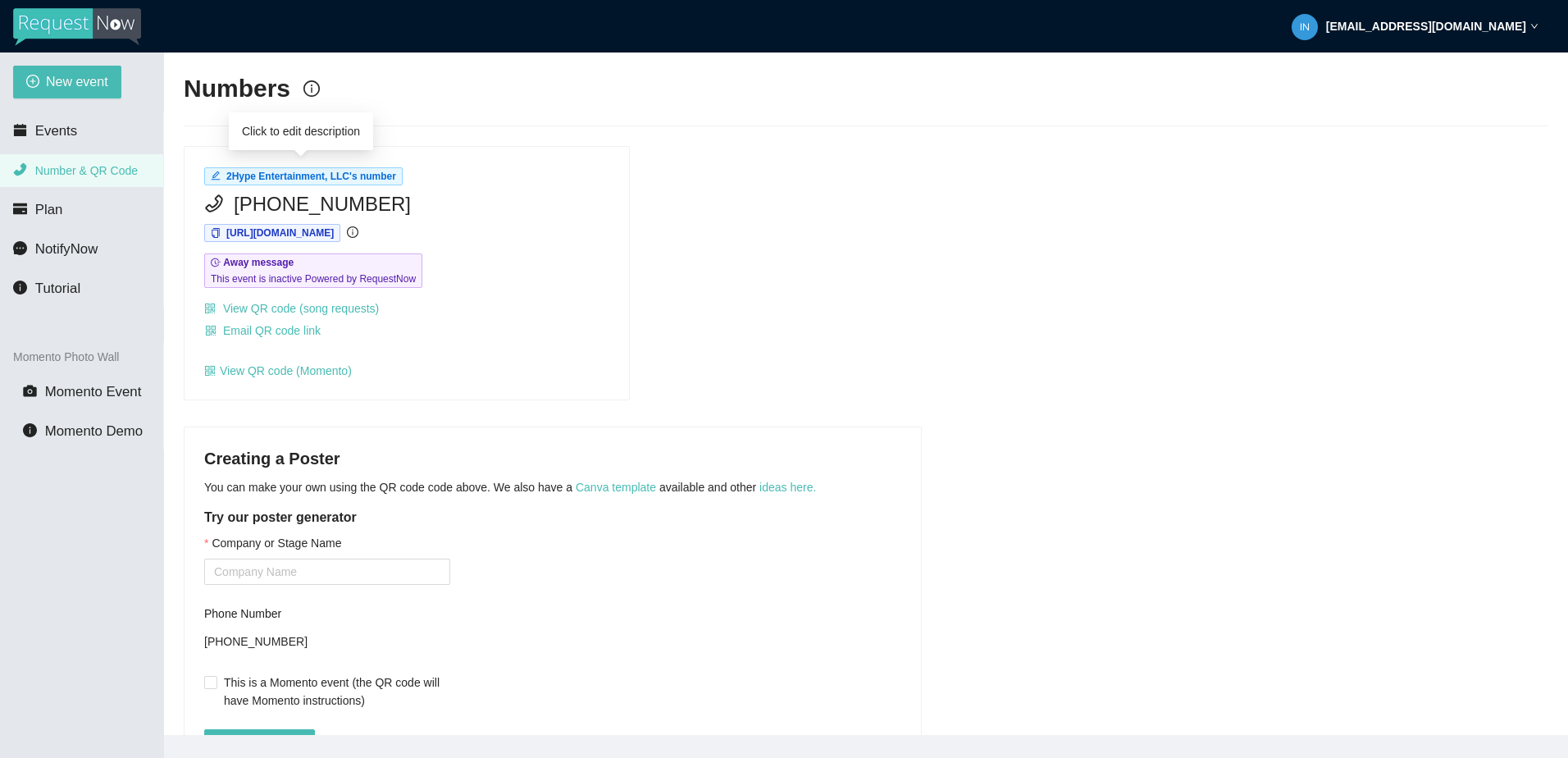
click at [357, 175] on span "2Hype Entertainment, LLC's number" at bounding box center [310, 176] width 170 height 11
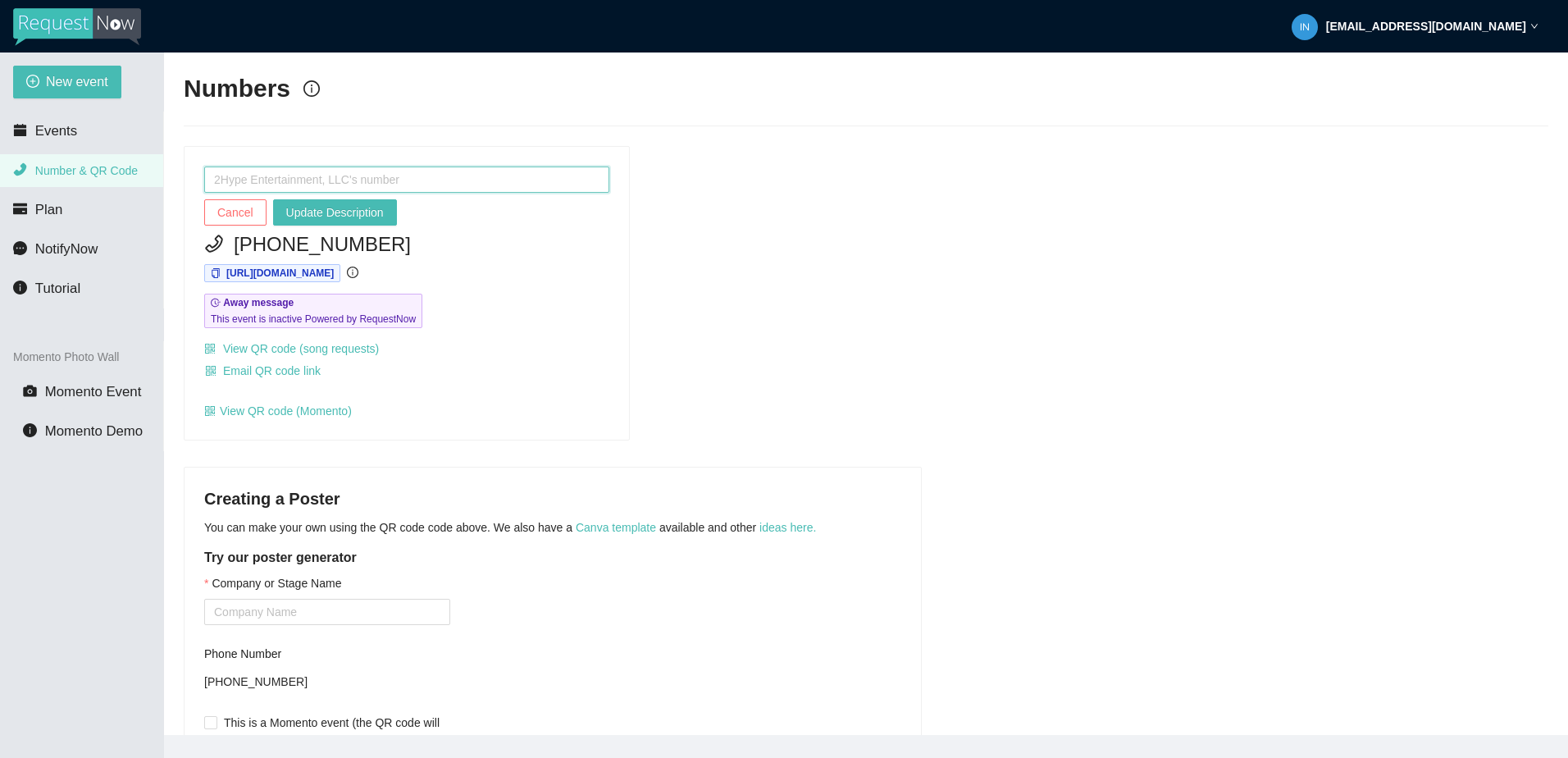
click at [428, 177] on input "text" at bounding box center [407, 180] width 405 height 26
type input "2Hype Entertainment, LLC TIP LINE"
click at [490, 229] on div "[PHONE_NUMBER]" at bounding box center [407, 245] width 405 height 32
click at [358, 202] on button "Update Description" at bounding box center [335, 212] width 124 height 26
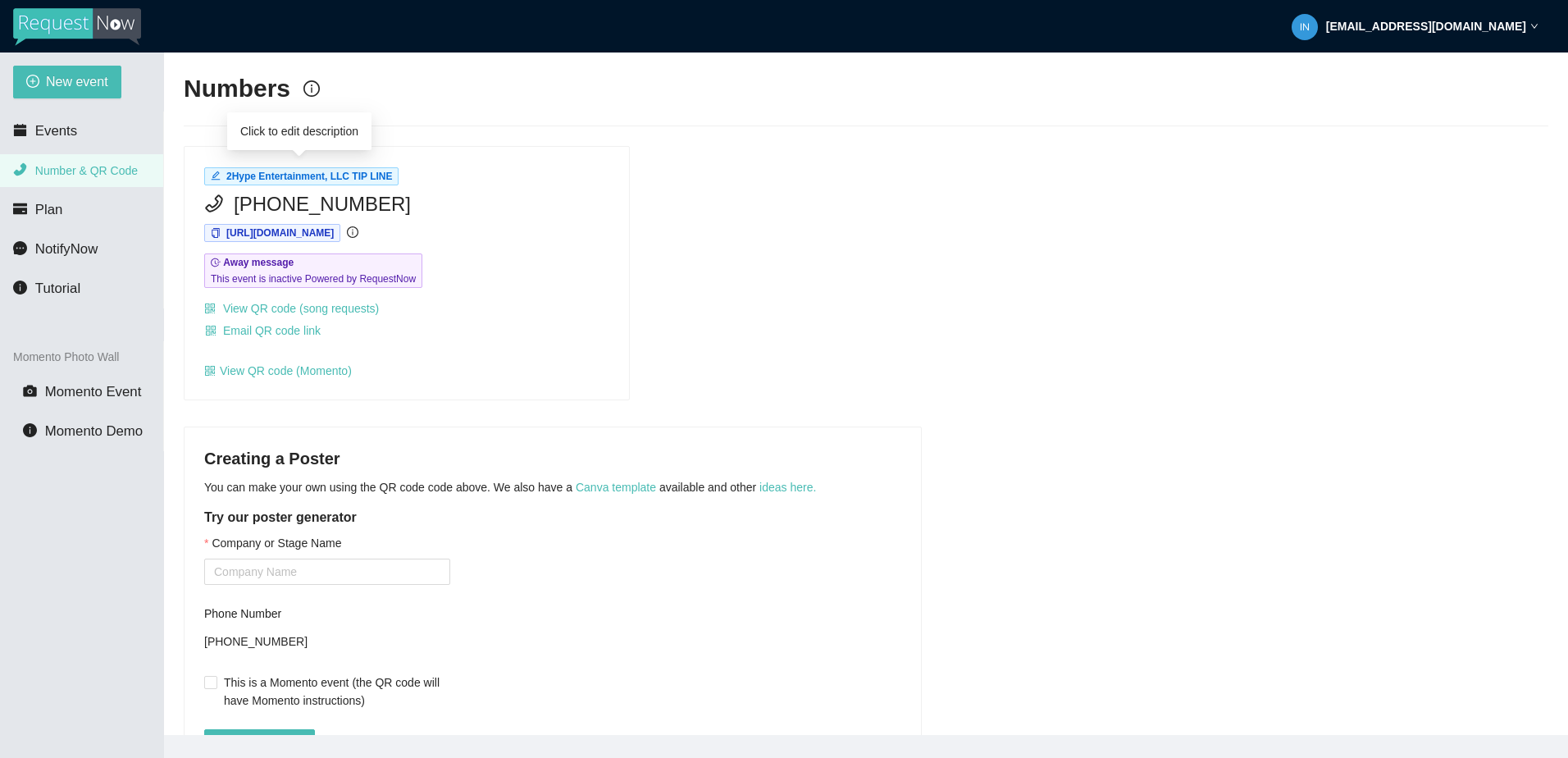
click at [372, 178] on span "2Hype Entertainment, LLC TIP LINE" at bounding box center [309, 176] width 165 height 11
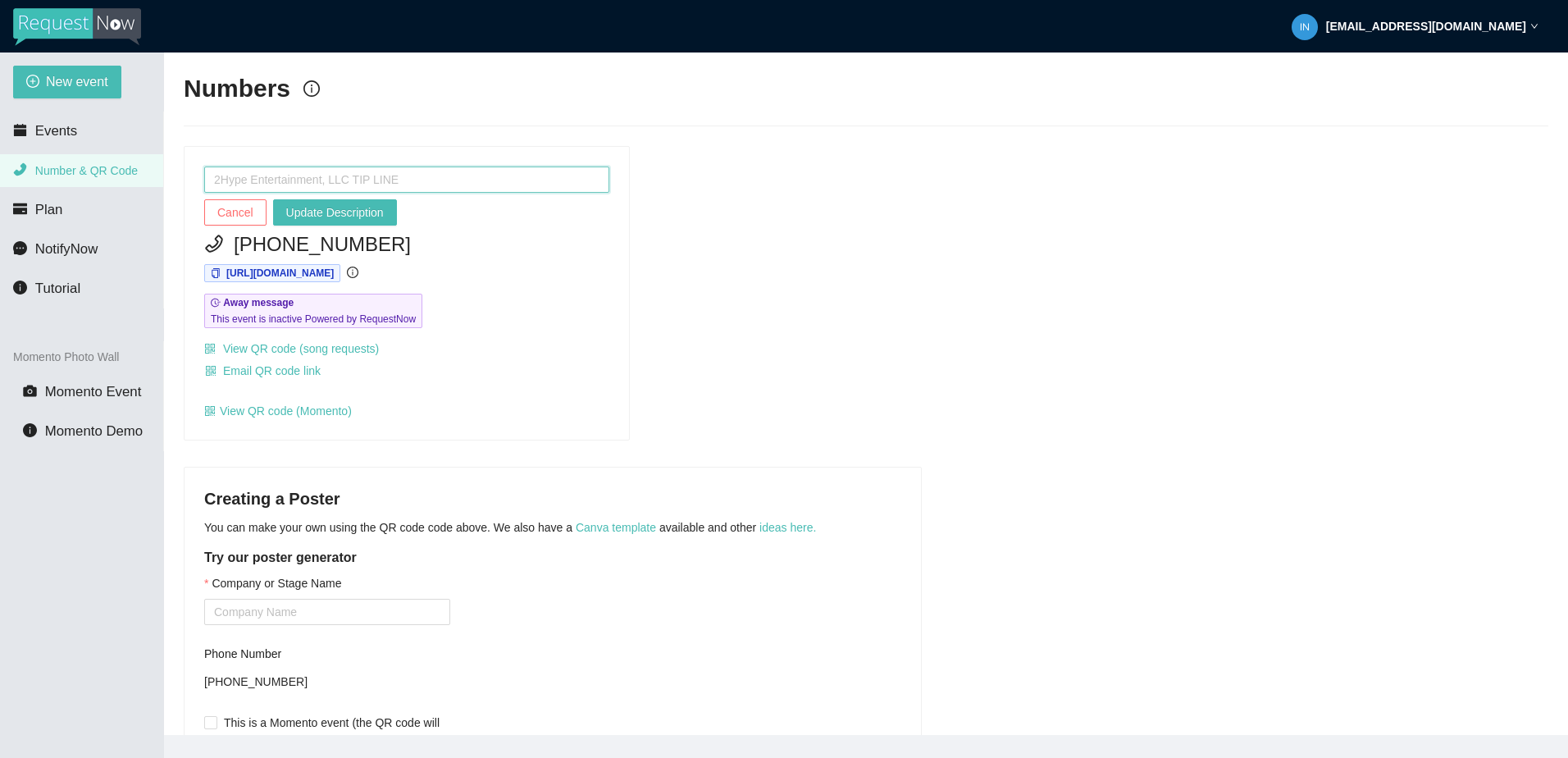
click at [372, 178] on input "text" at bounding box center [407, 180] width 405 height 26
type input "2Hype Entertainment, LLC REQUEST LINE"
click at [340, 212] on span "Update Description" at bounding box center [335, 212] width 98 height 18
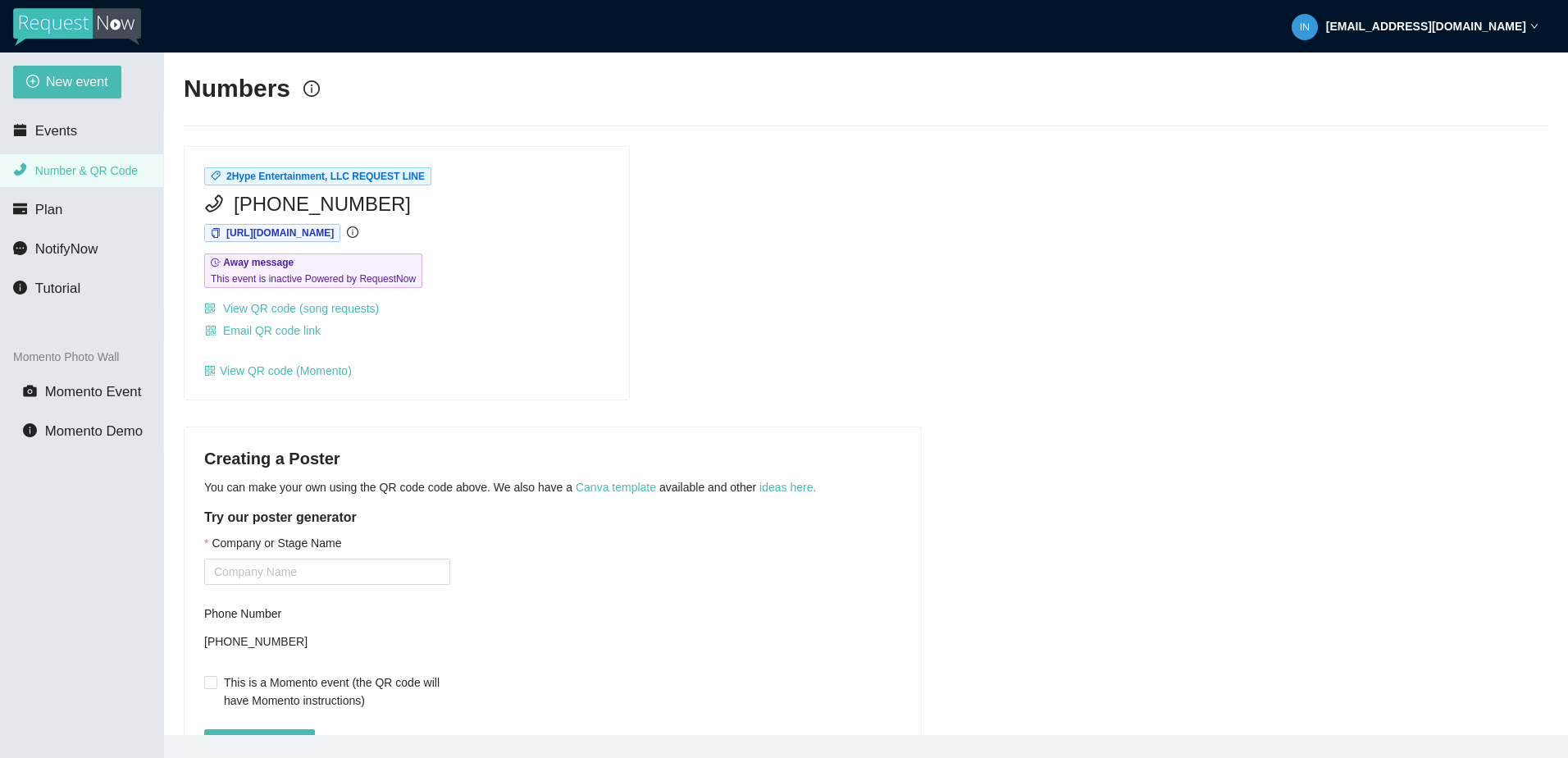
click at [1470, 24] on strong "[EMAIL_ADDRESS][DOMAIN_NAME]" at bounding box center [1425, 26] width 200 height 13
click at [1445, 76] on span "Profile" at bounding box center [1435, 72] width 39 height 16
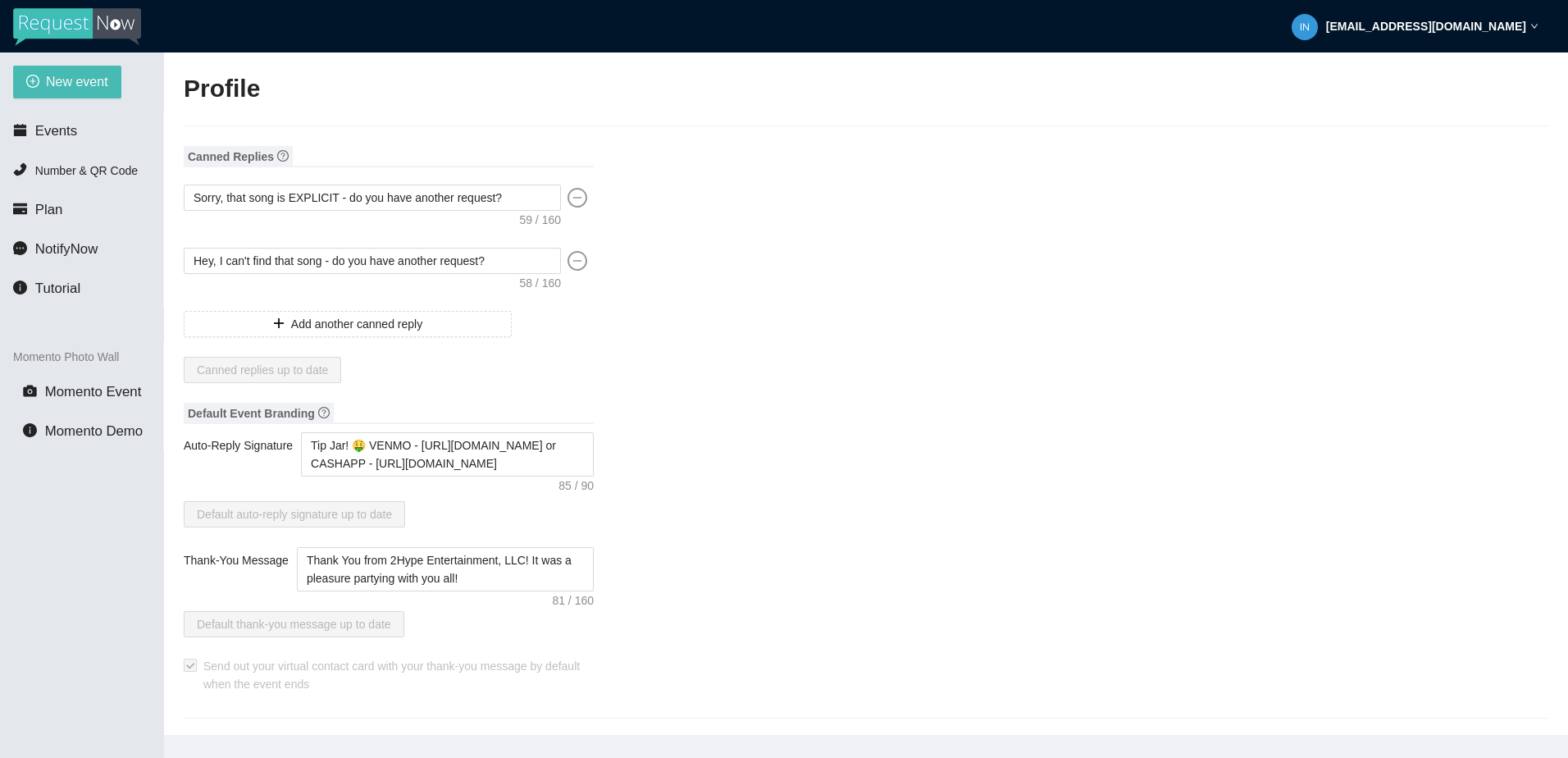
type input "DJ AC"
type input "2Hype Entertainment, LLC"
type input "DJ/Event Specialist"
type input "[PHONE_NUMBER]"
type input "[EMAIL_ADDRESS][DOMAIN_NAME]"
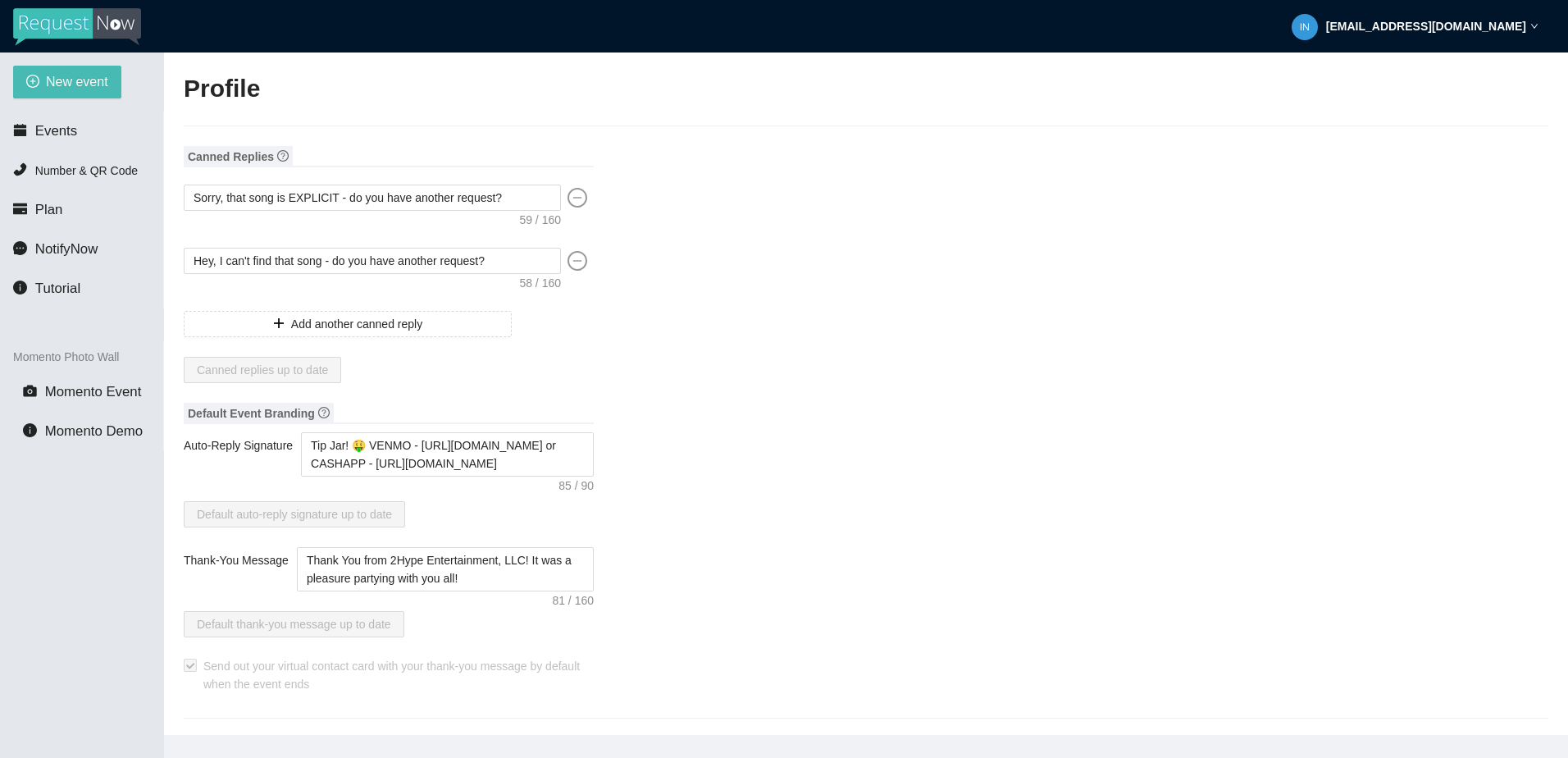
type input "[URL][DOMAIN_NAME]"
click at [62, 127] on span "Events" at bounding box center [56, 130] width 42 height 16
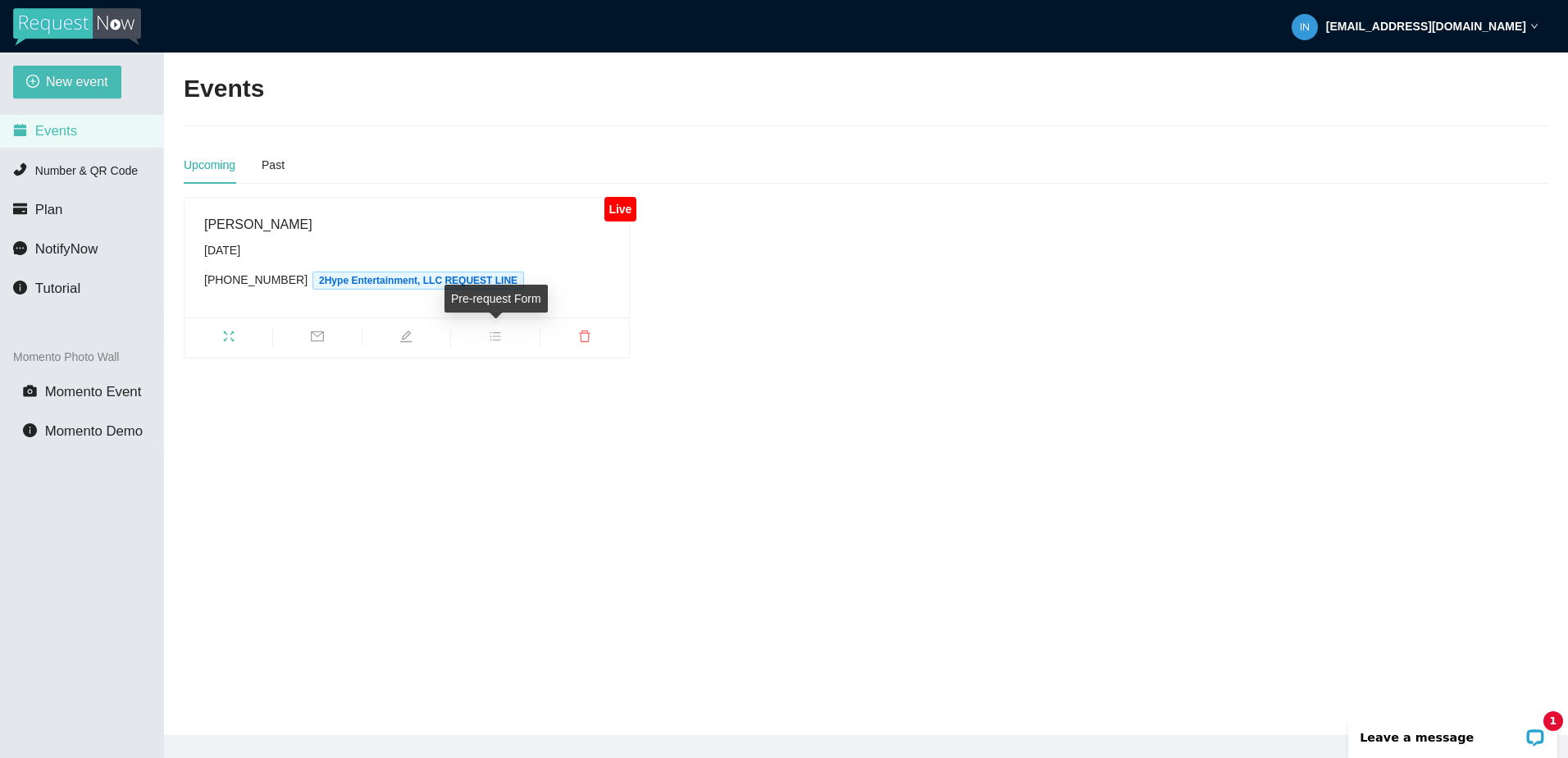
click at [486, 332] on span "bars" at bounding box center [494, 339] width 87 height 18
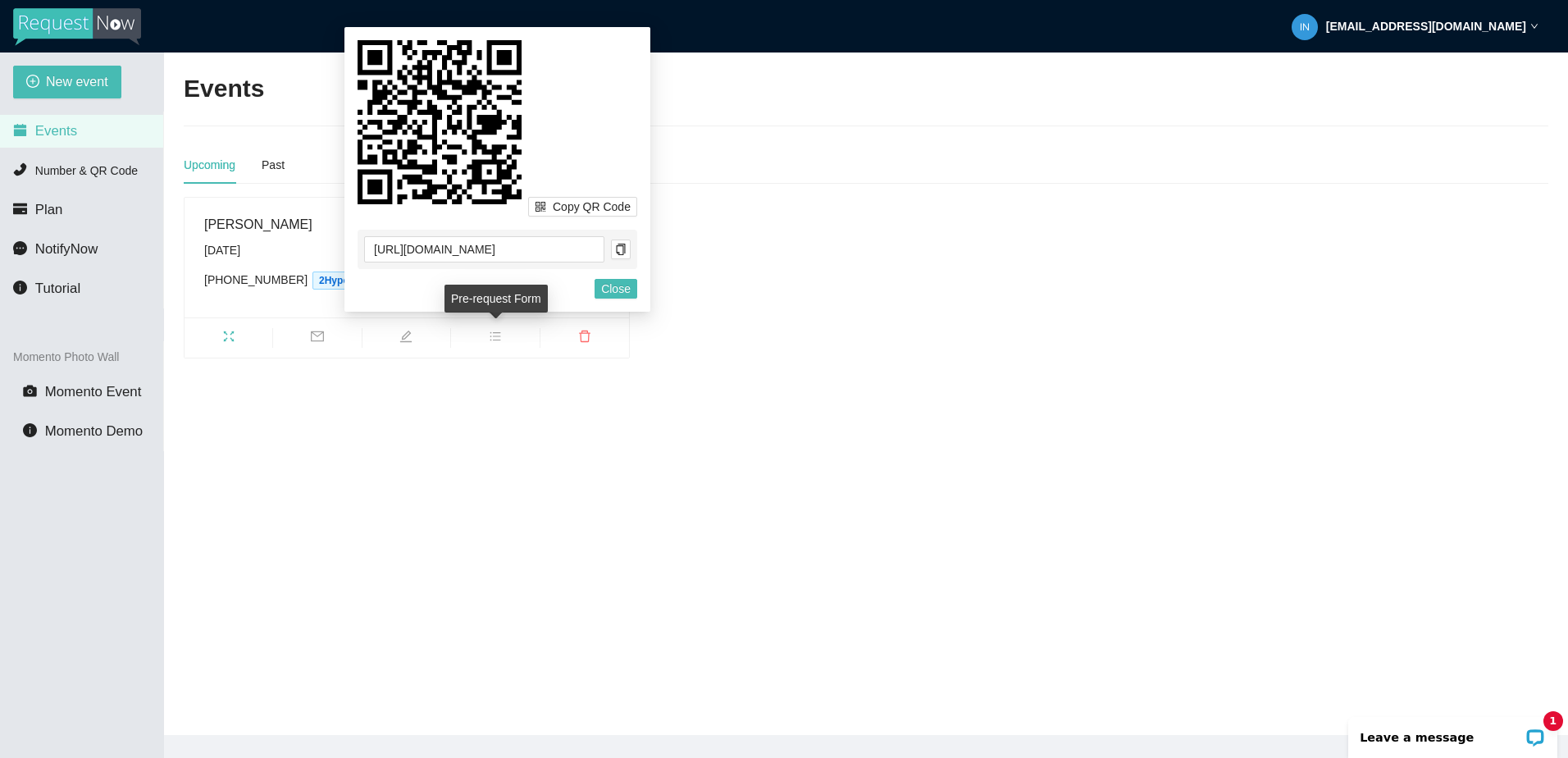
click at [486, 332] on span "bars" at bounding box center [494, 339] width 87 height 18
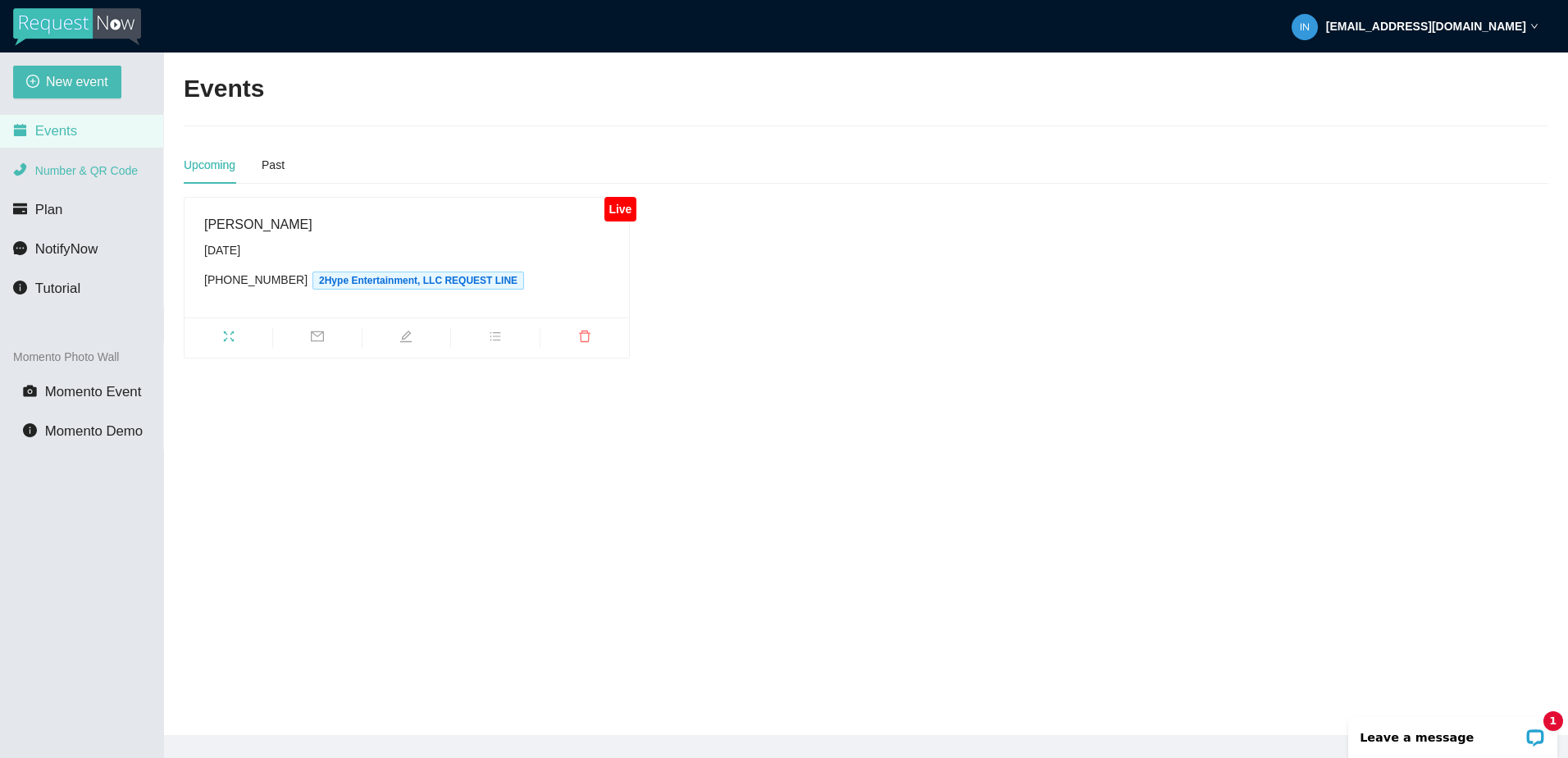
click at [90, 172] on span "Number & QR Code" at bounding box center [86, 170] width 102 height 13
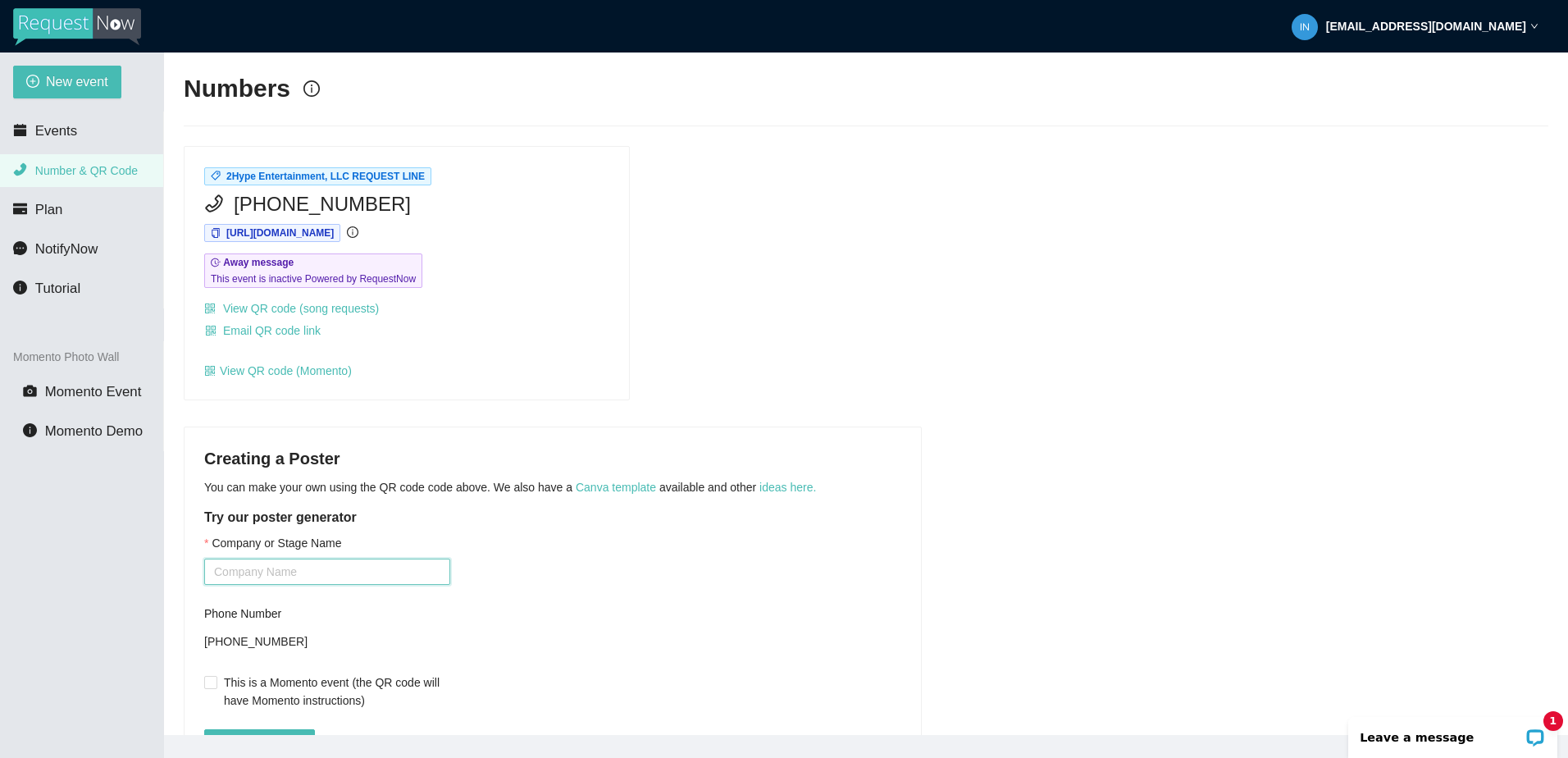
click at [347, 570] on input "Company or Stage Name" at bounding box center [327, 572] width 246 height 26
type input "2Hype Entertainment, LLC"
click at [204, 729] on button "Generate Poster" at bounding box center [259, 742] width 111 height 26
click at [497, 663] on div "Company or Stage Name 2Hype Entertainment, LLC Phone Number +18045750816 This i…" at bounding box center [553, 654] width 697 height 241
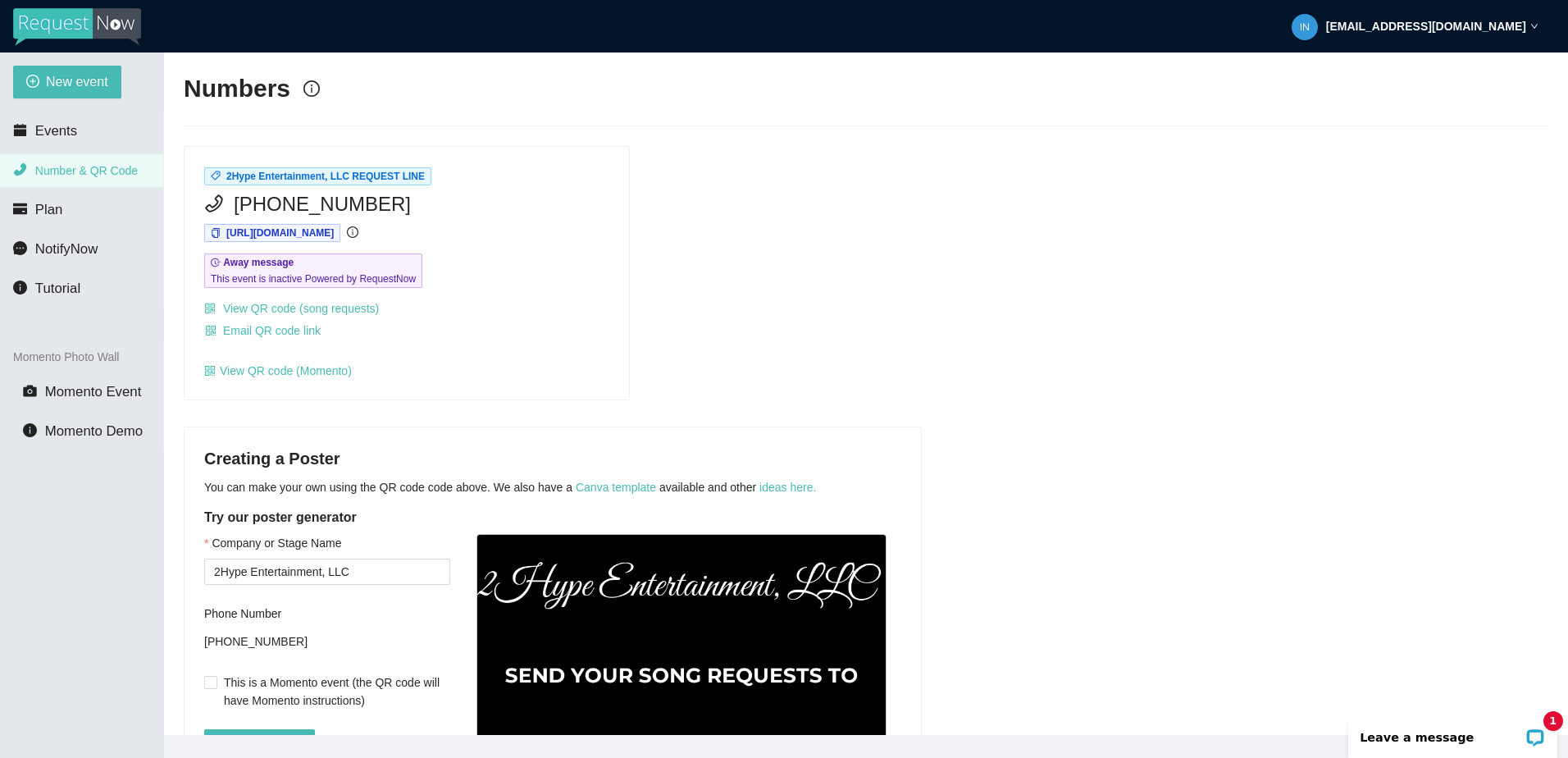
click at [761, 482] on link "ideas here." at bounding box center [787, 487] width 57 height 13
click at [590, 488] on link "Canva template" at bounding box center [615, 487] width 80 height 13
click at [49, 128] on span "Events" at bounding box center [56, 130] width 42 height 16
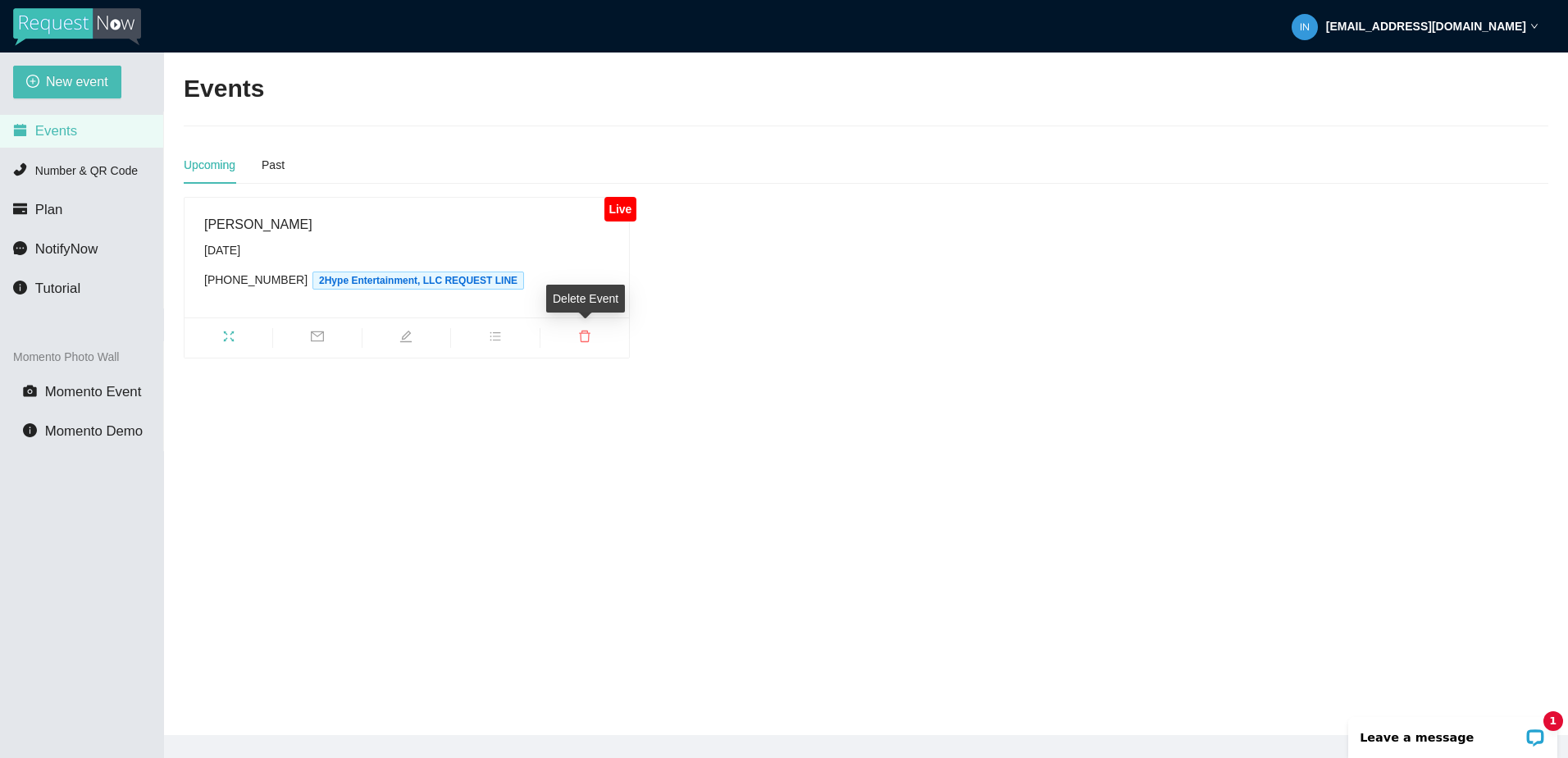
click at [590, 341] on icon "delete" at bounding box center [585, 337] width 13 height 13
click at [671, 287] on span "Delete" at bounding box center [679, 288] width 33 height 18
